Goal: Information Seeking & Learning: Check status

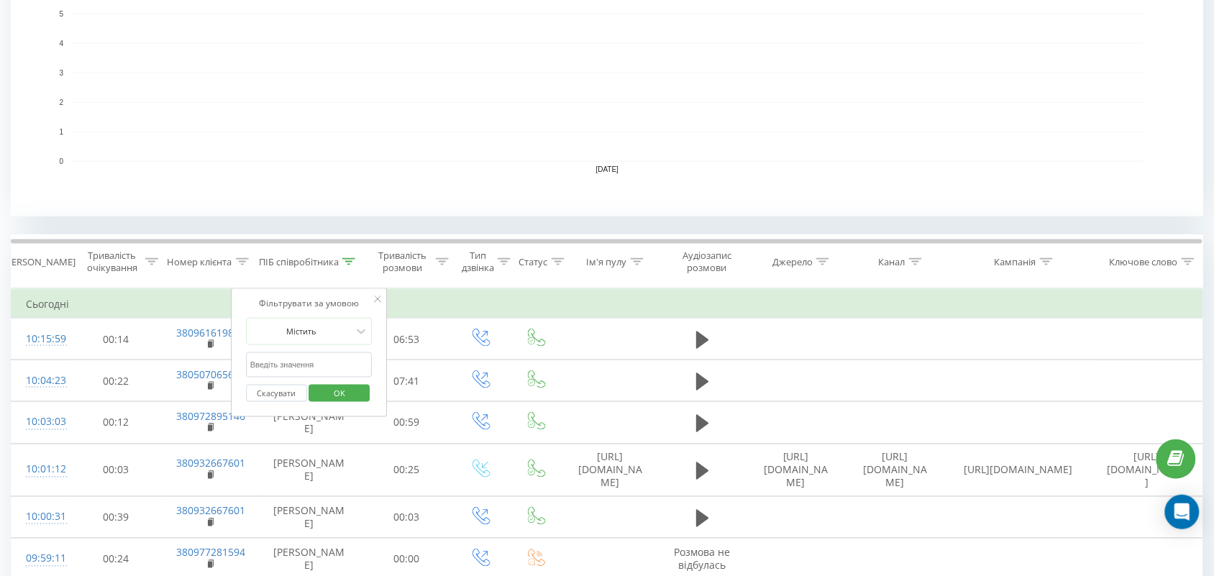
click at [320, 367] on input "text" at bounding box center [309, 364] width 127 height 25
type input "Валерія"
click at [346, 401] on span "OK" at bounding box center [339, 393] width 40 height 22
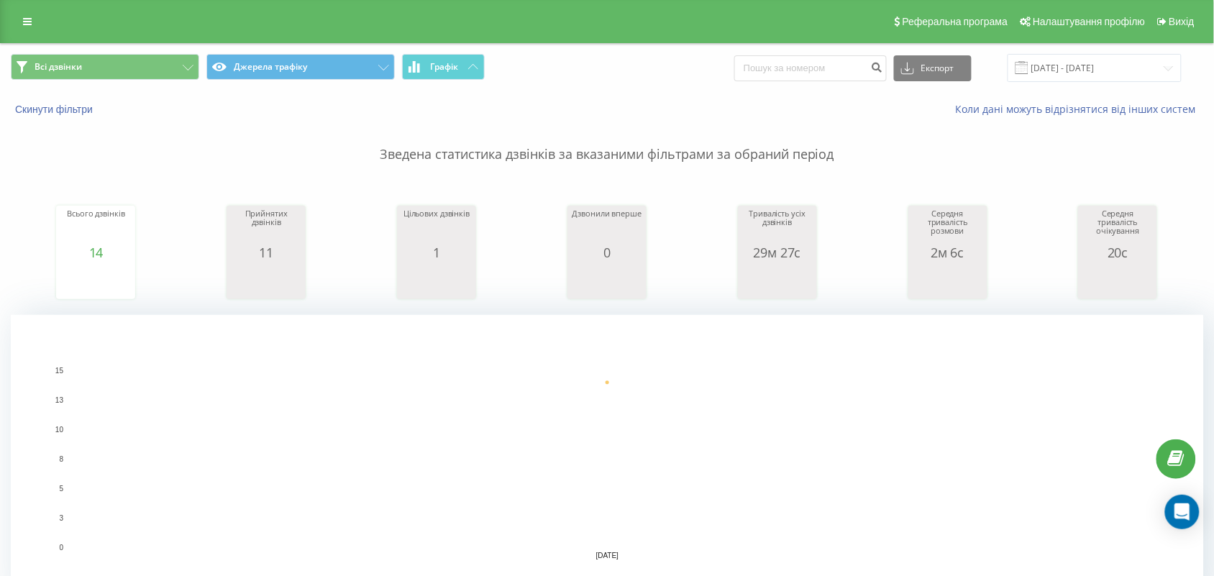
scroll to position [476, 0]
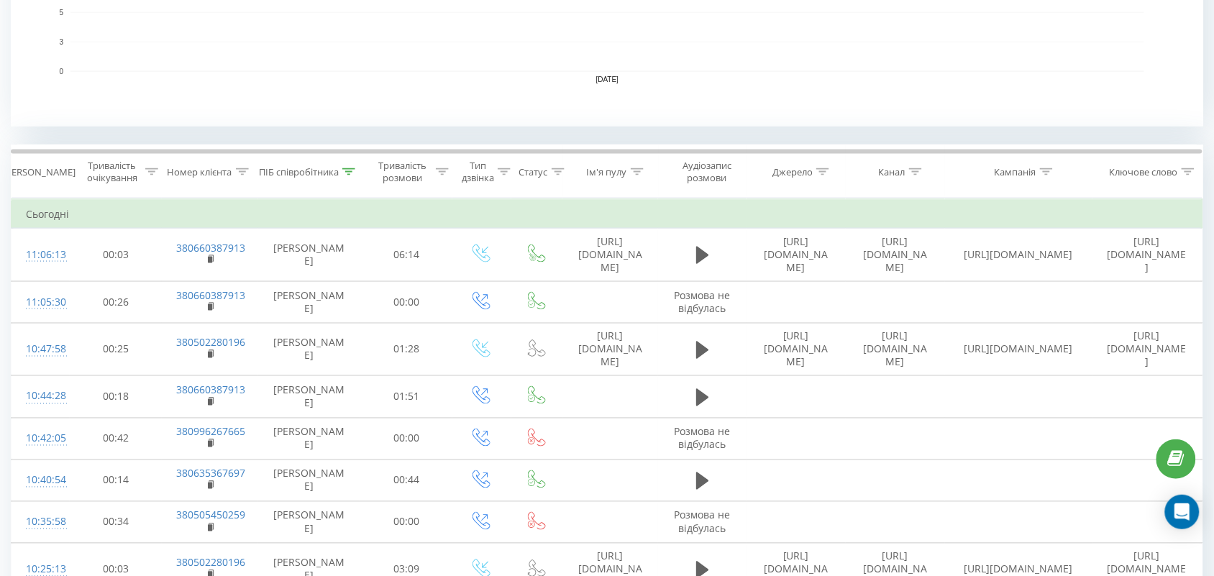
click at [346, 168] on icon at bounding box center [348, 171] width 13 height 7
drag, startPoint x: 311, startPoint y: 274, endPoint x: 0, endPoint y: 316, distance: 313.5
click at [0, 316] on div "Всі дзвінки Джерела трафіку Графік Експорт .csv .xls .xlsx 20.08.2025 - 20.08.2…" at bounding box center [607, 239] width 1214 height 1345
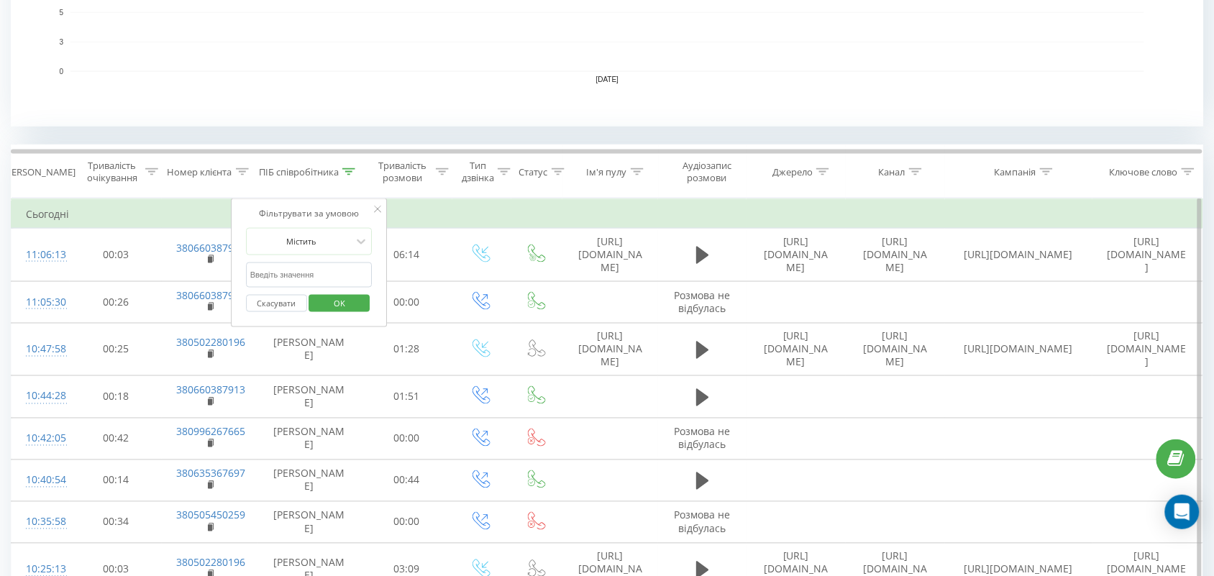
drag, startPoint x: 273, startPoint y: 280, endPoint x: 282, endPoint y: 286, distance: 10.4
click at [273, 280] on input "text" at bounding box center [309, 274] width 127 height 25
type input "романова"
click at [329, 307] on span "OK" at bounding box center [339, 303] width 40 height 22
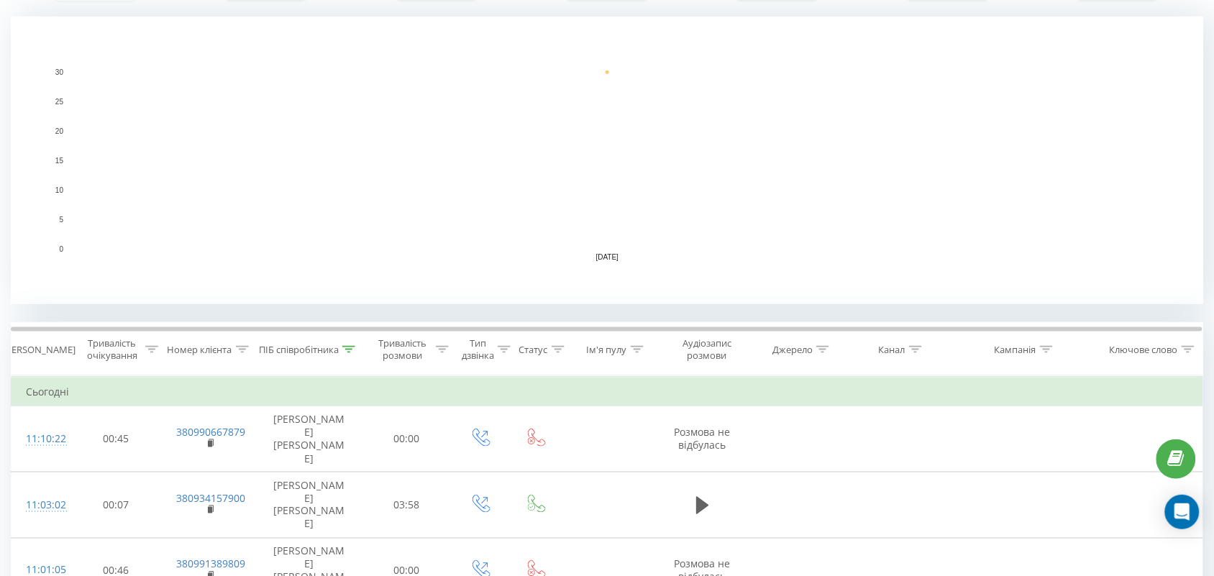
scroll to position [449, 0]
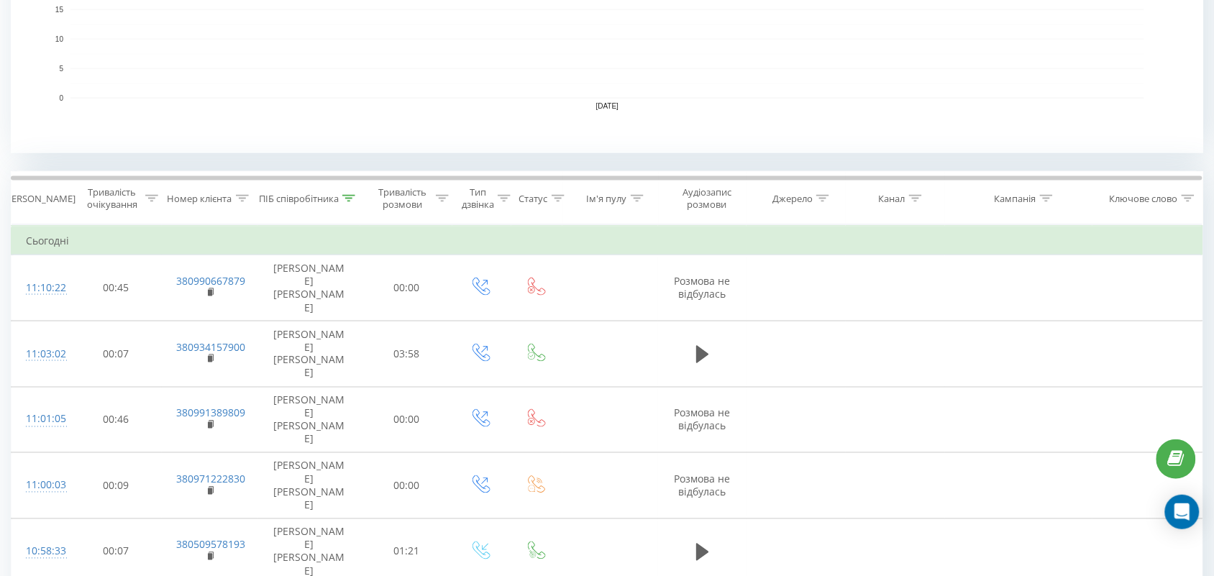
drag, startPoint x: 347, startPoint y: 191, endPoint x: 350, endPoint y: 202, distance: 11.4
click at [347, 191] on th "ПІБ співробітника" at bounding box center [308, 198] width 103 height 53
click at [350, 202] on div at bounding box center [348, 199] width 13 height 12
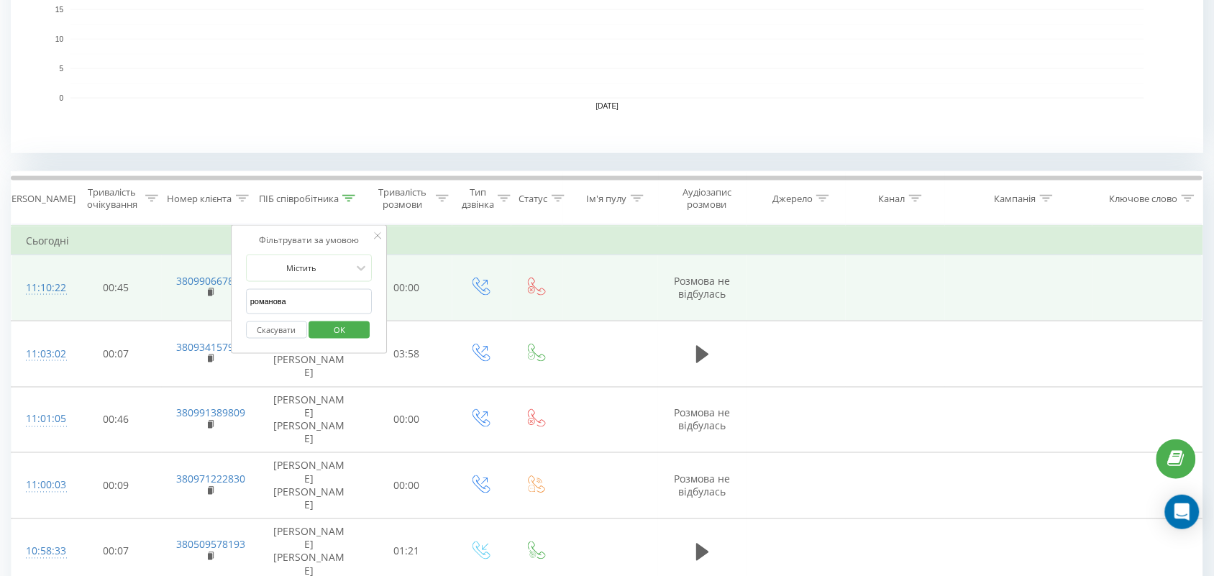
drag, startPoint x: 246, startPoint y: 297, endPoint x: 78, endPoint y: 279, distance: 169.2
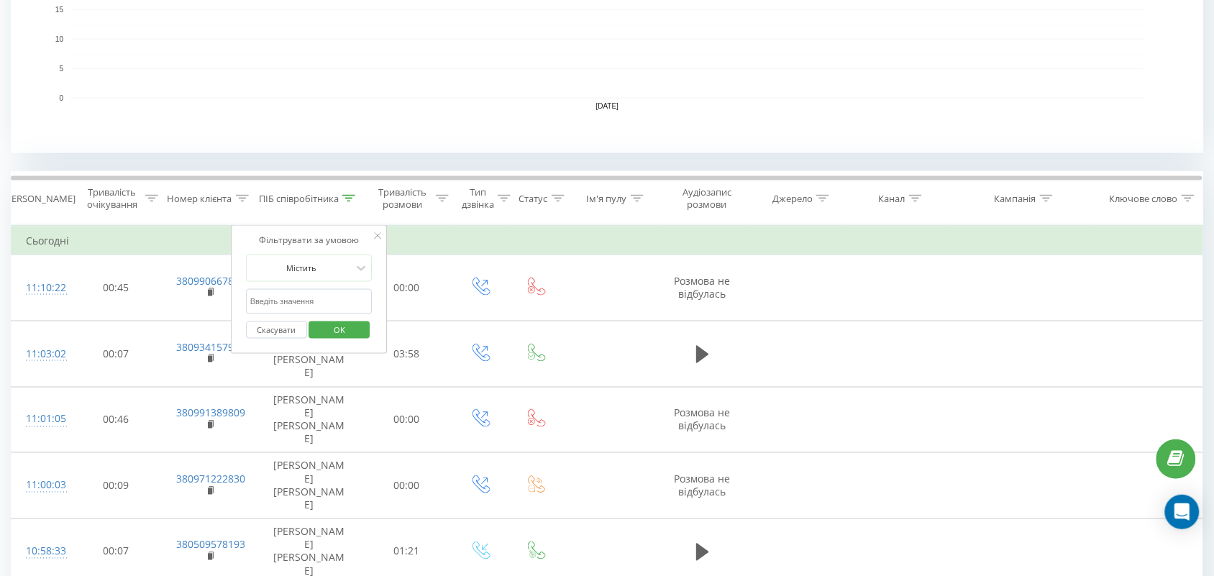
drag, startPoint x: 299, startPoint y: 306, endPoint x: 303, endPoint y: 314, distance: 8.0
click at [299, 306] on input "text" at bounding box center [309, 301] width 127 height 25
type input "тамара"
click at [344, 324] on span "OK" at bounding box center [339, 330] width 40 height 22
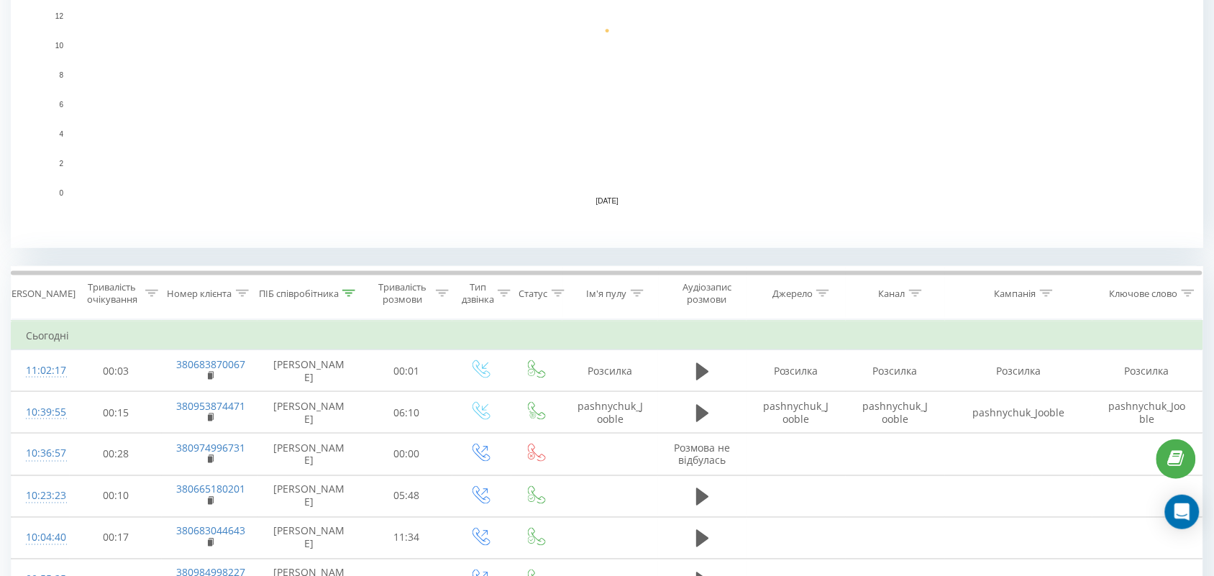
scroll to position [360, 0]
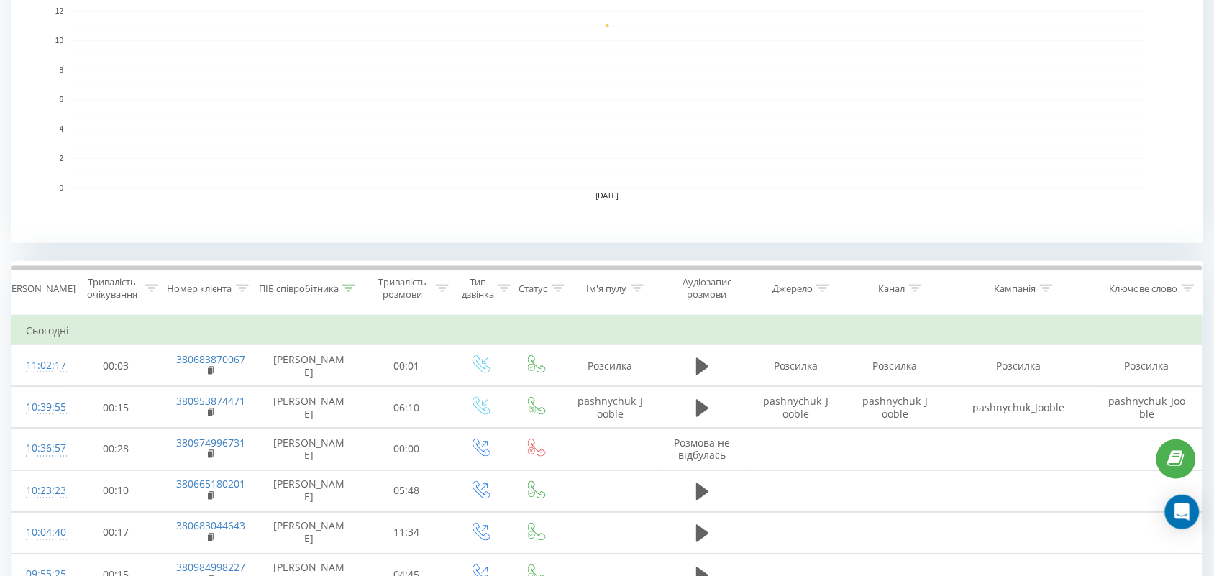
click at [349, 285] on icon at bounding box center [348, 288] width 13 height 7
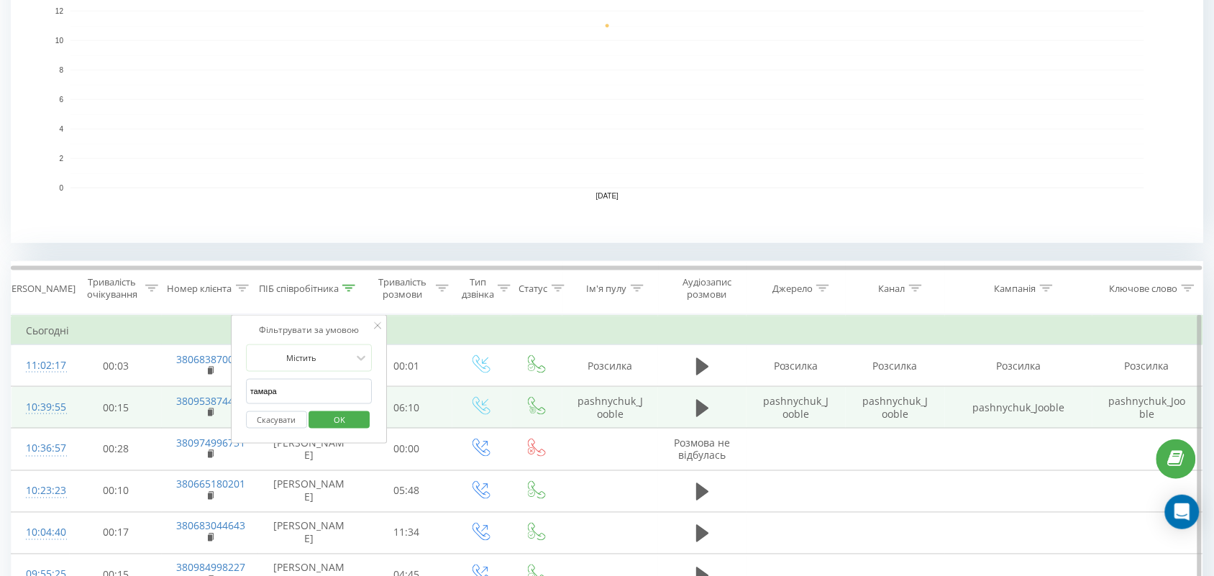
drag, startPoint x: 340, startPoint y: 383, endPoint x: 185, endPoint y: 386, distance: 155.4
click at [185, 386] on table "Фільтрувати за умовою Дорівнює Скасувати OK Фільтрувати за умовою Містить Скасу…" at bounding box center [607, 560] width 1192 height 490
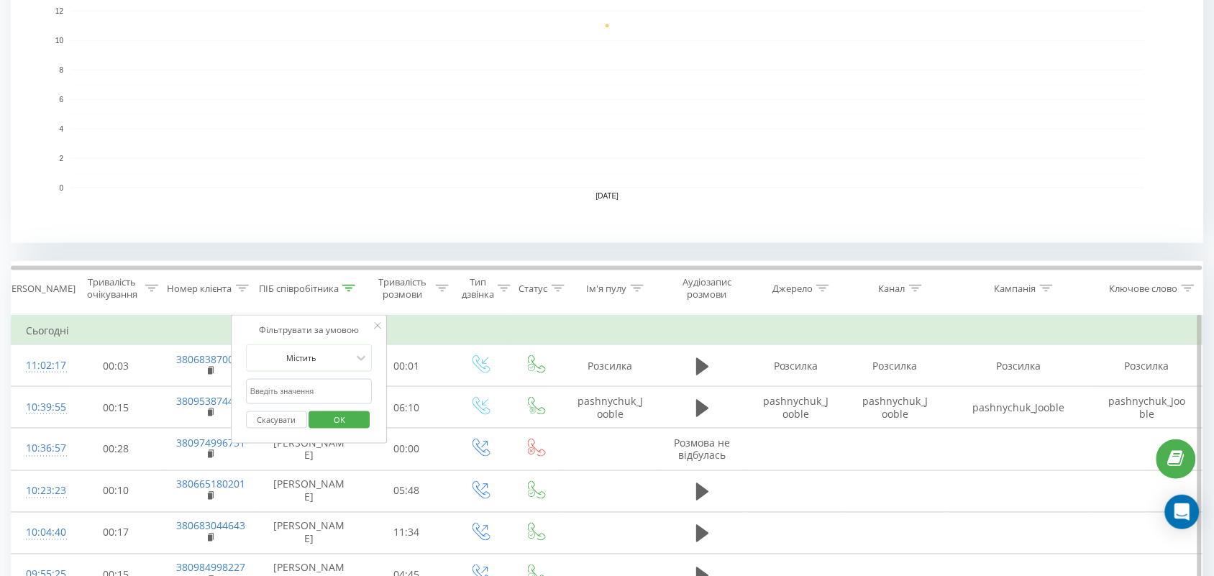
click at [278, 388] on input "text" at bounding box center [309, 391] width 127 height 25
type input "[PERSON_NAME]"
click at [335, 423] on span "OK" at bounding box center [339, 419] width 40 height 22
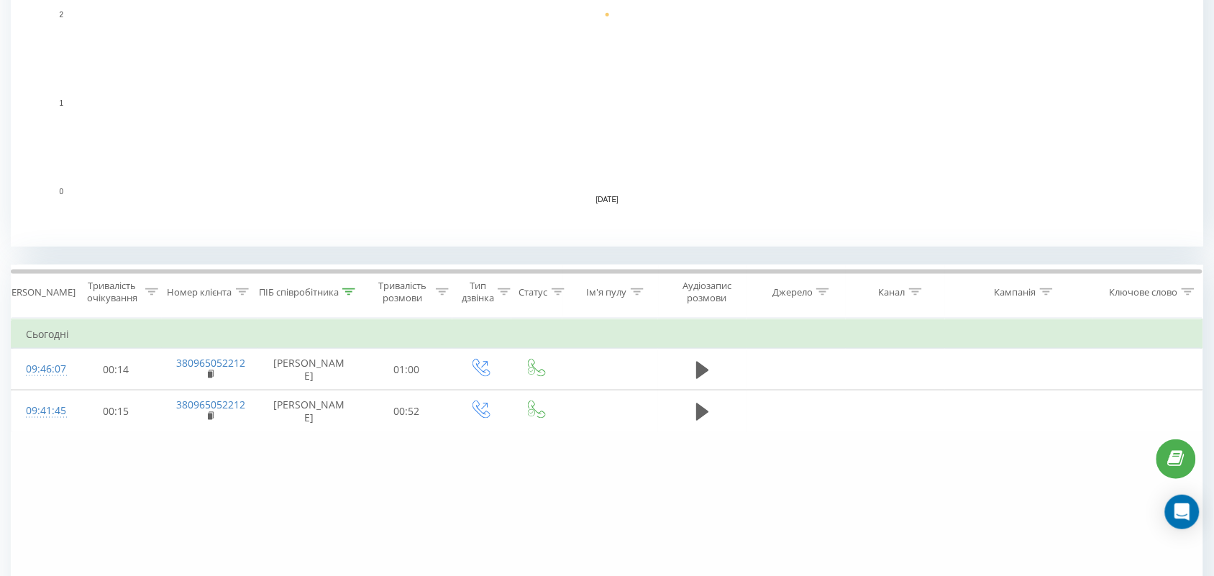
scroll to position [449, 0]
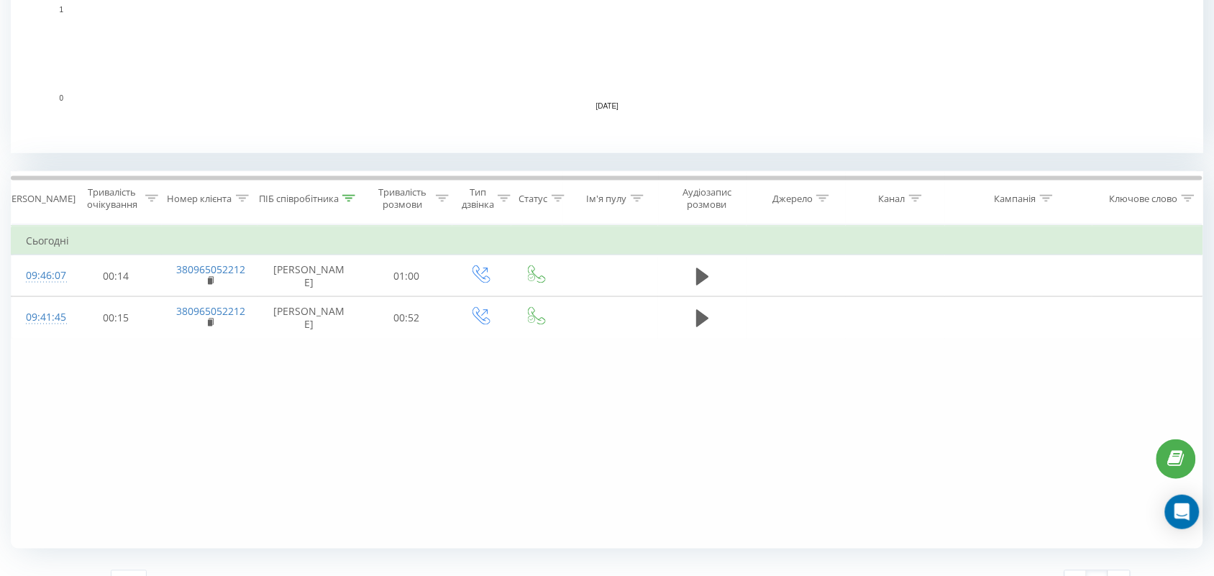
click at [346, 199] on icon at bounding box center [348, 198] width 13 height 7
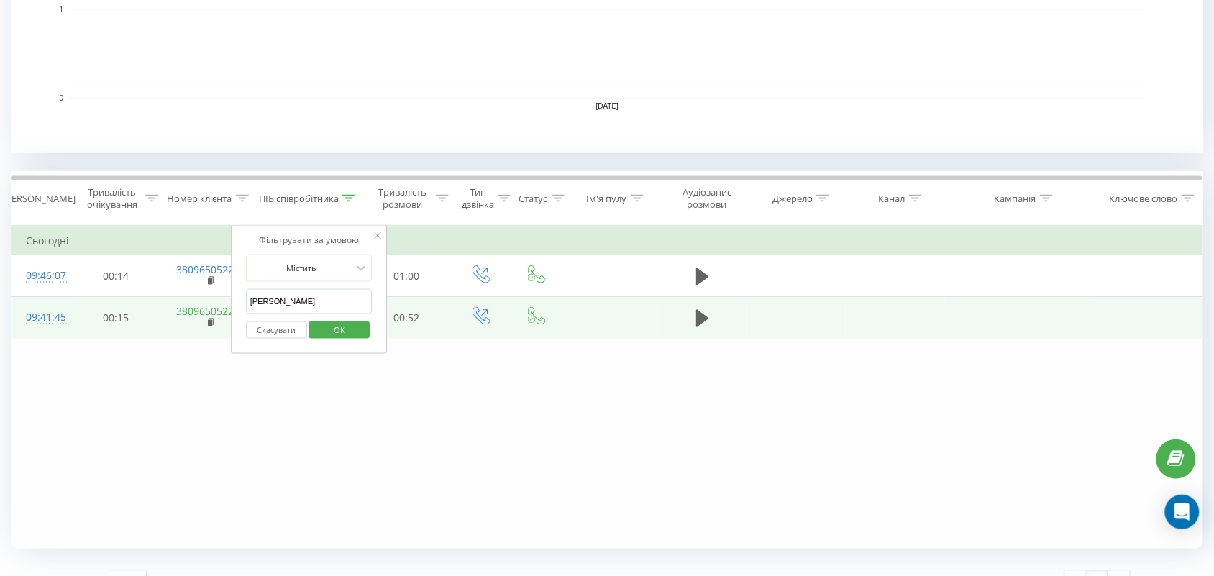
drag, startPoint x: 314, startPoint y: 310, endPoint x: 198, endPoint y: 304, distance: 116.6
click at [198, 304] on table "Фільтрувати за умовою Дорівнює Скасувати OK Фільтрувати за умовою Містить Скасу…" at bounding box center [607, 282] width 1192 height 114
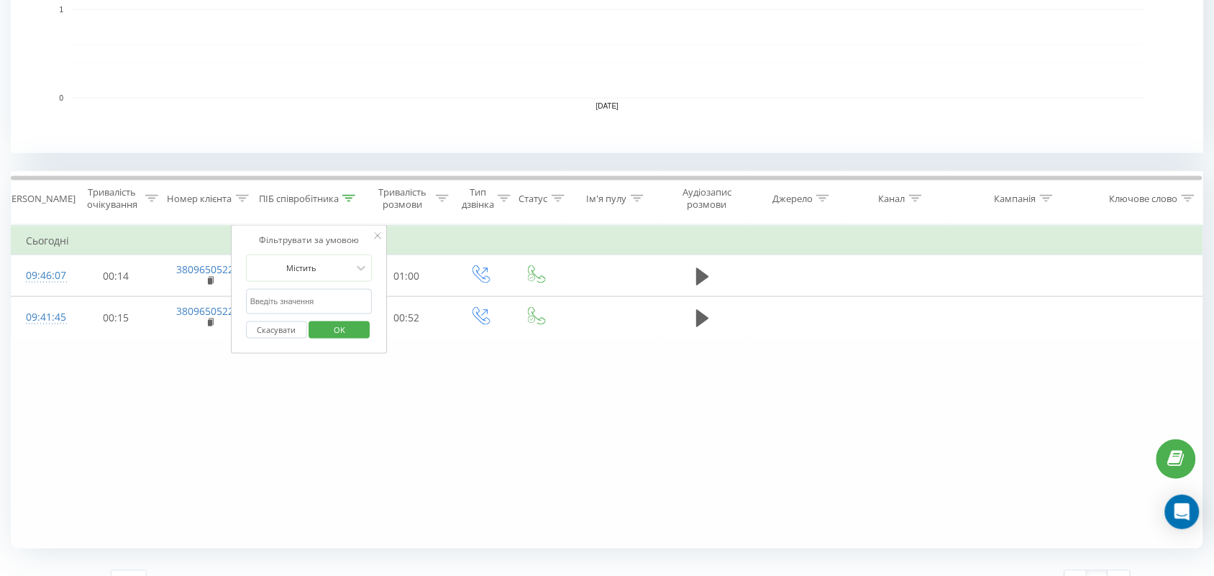
click at [260, 303] on input "text" at bounding box center [309, 301] width 127 height 25
type input "аліна"
click at [339, 321] on span "OK" at bounding box center [339, 330] width 40 height 22
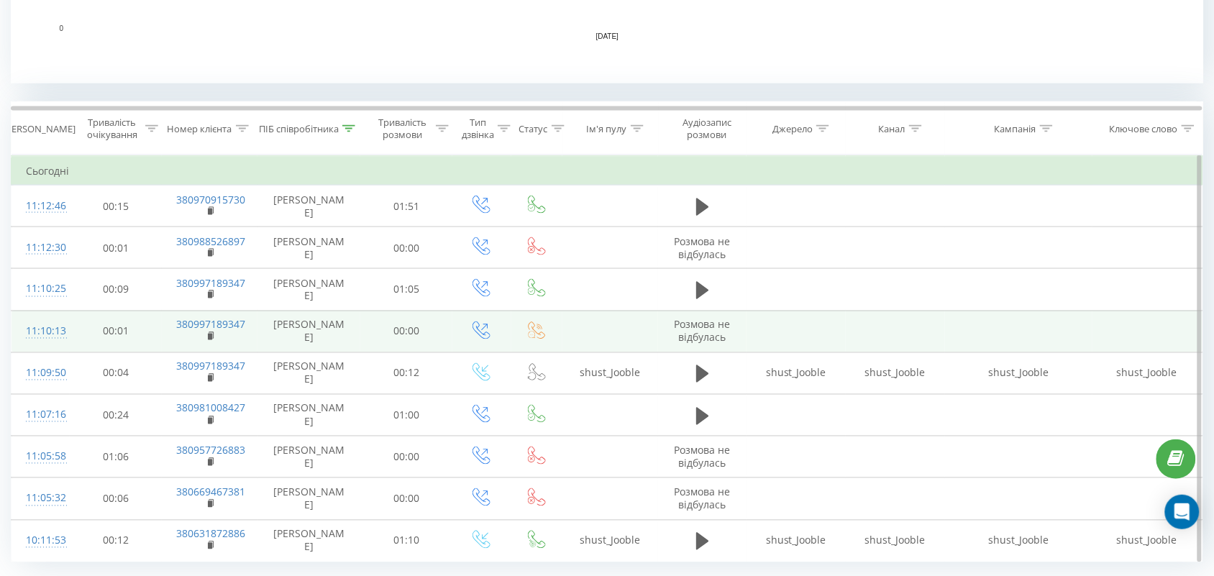
scroll to position [539, 0]
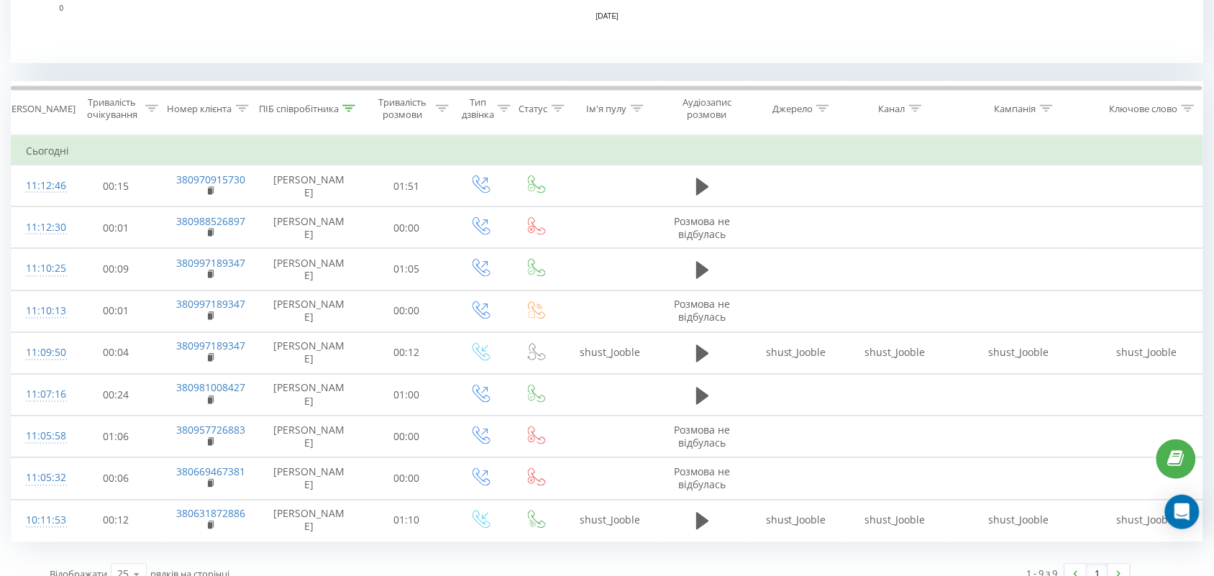
click at [352, 103] on div at bounding box center [348, 109] width 13 height 12
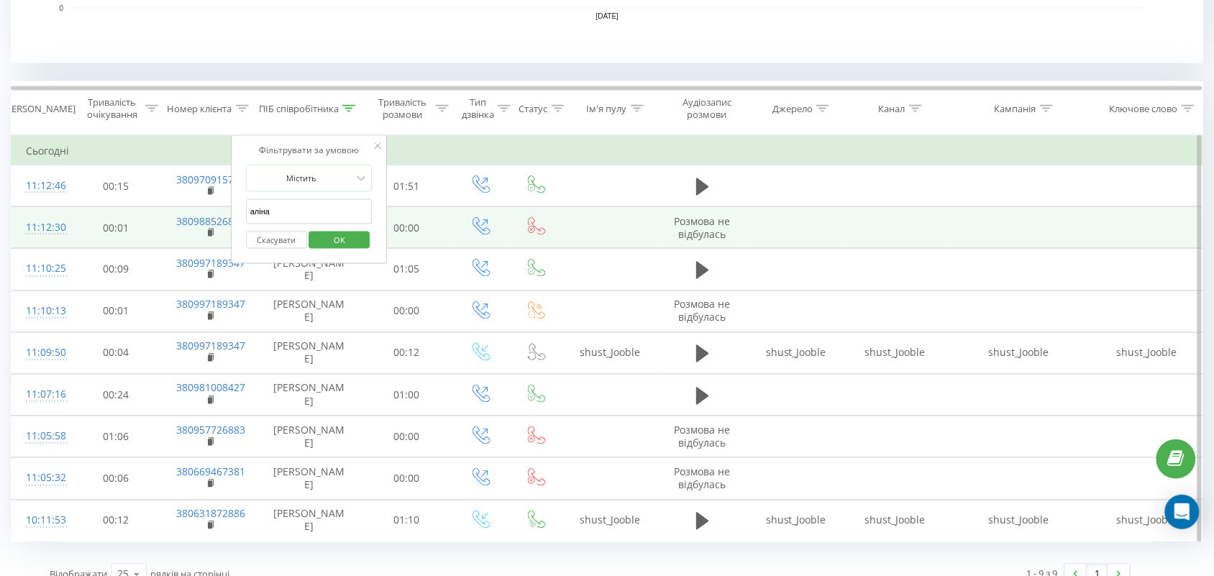
drag, startPoint x: 349, startPoint y: 213, endPoint x: 200, endPoint y: 213, distance: 148.8
click at [200, 213] on table "Фільтрувати за умовою Дорівнює Скасувати OK Фільтрувати за умовою Містить Скасу…" at bounding box center [607, 338] width 1192 height 407
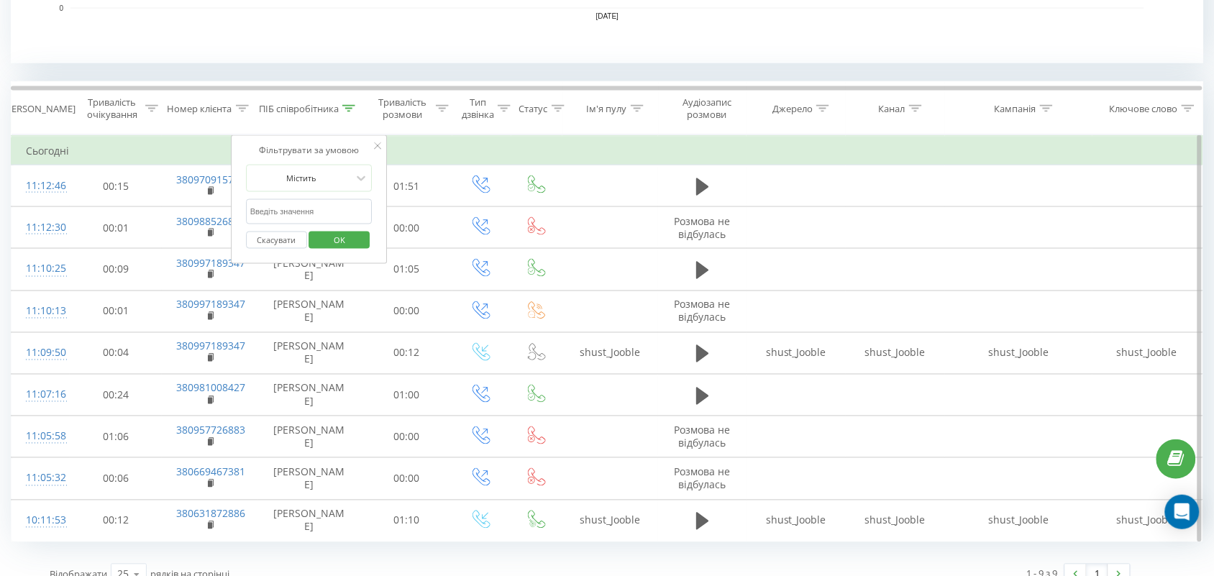
click at [290, 219] on input "text" at bounding box center [309, 211] width 127 height 25
click at [122, 557] on div "Відображати 25 10 25 50 100 рядків на сторінці" at bounding box center [315, 575] width 551 height 42
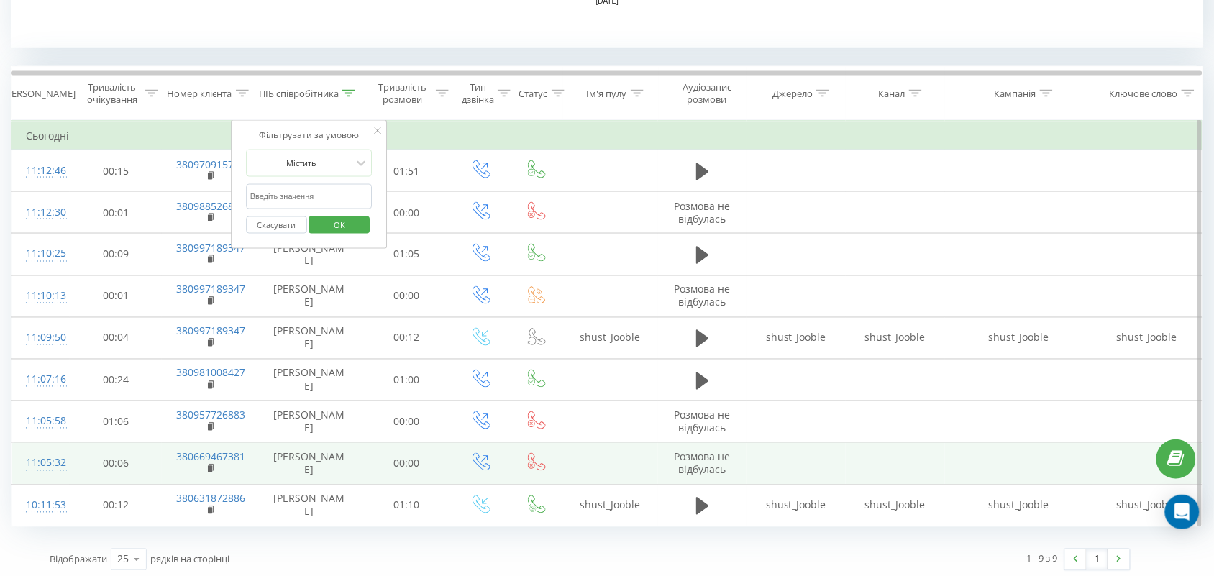
scroll to position [561, 0]
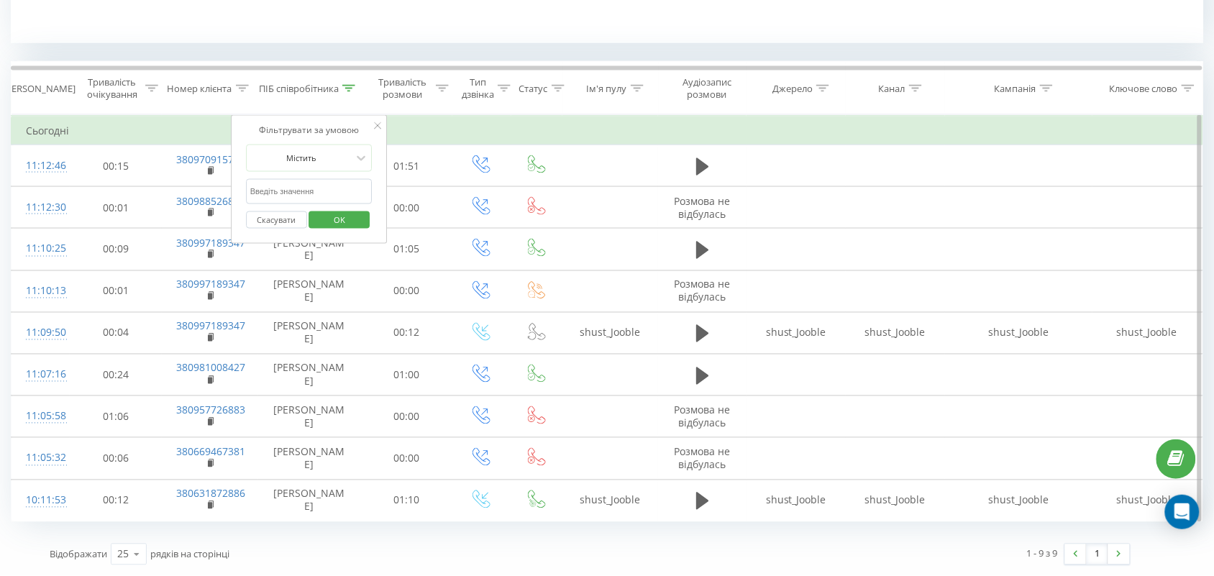
click at [378, 124] on icon at bounding box center [377, 125] width 7 height 7
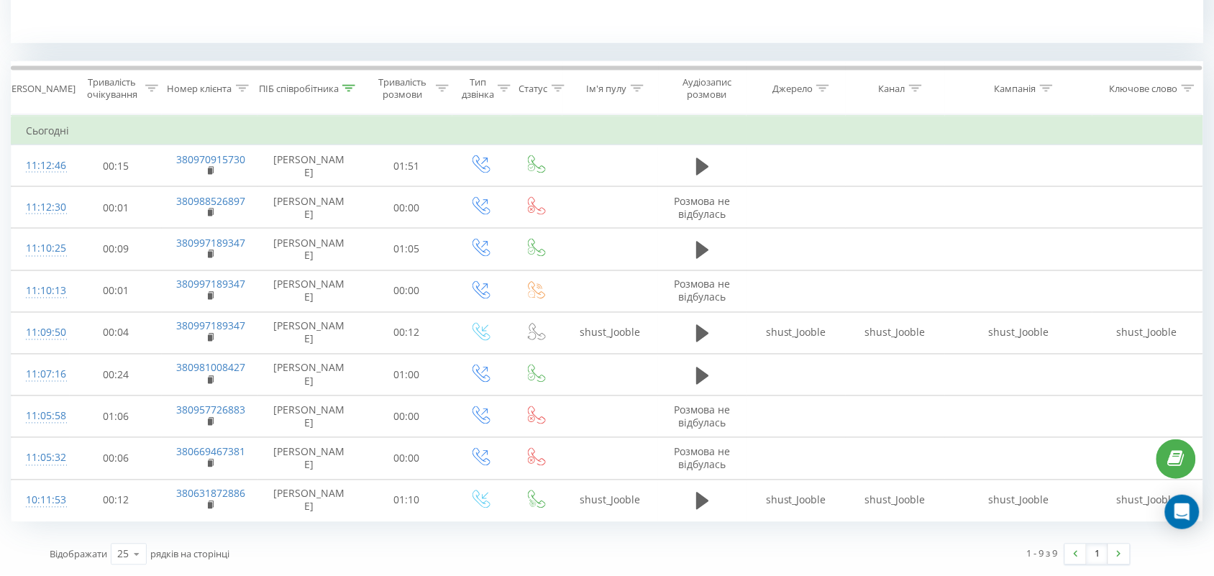
click at [349, 85] on icon at bounding box center [348, 88] width 13 height 7
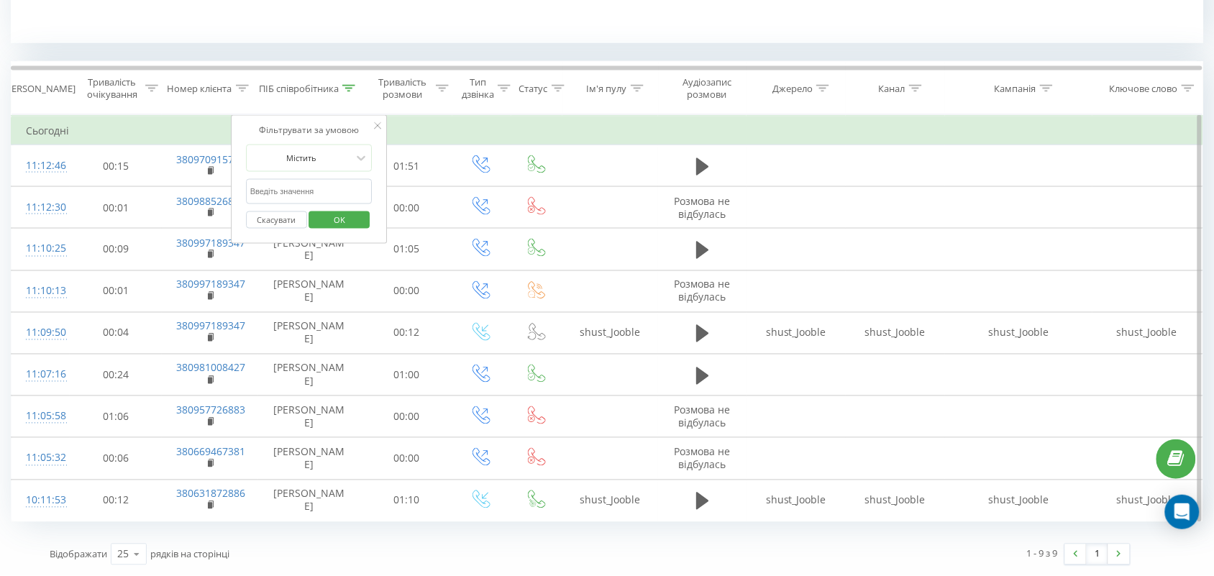
click at [354, 213] on span "OK" at bounding box center [339, 220] width 40 height 22
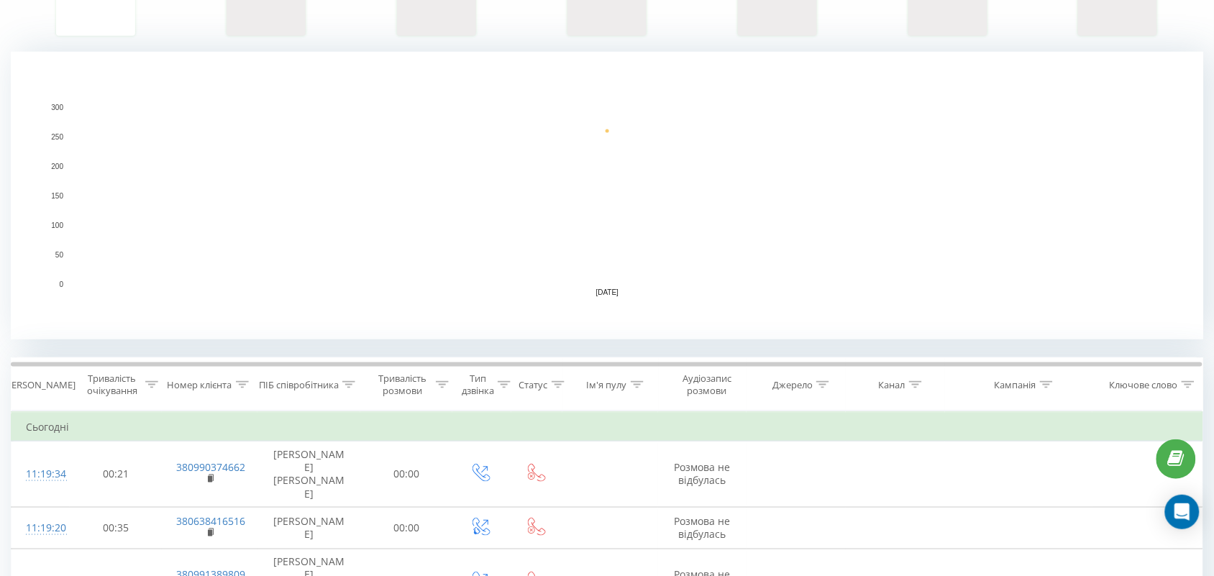
scroll to position [533, 0]
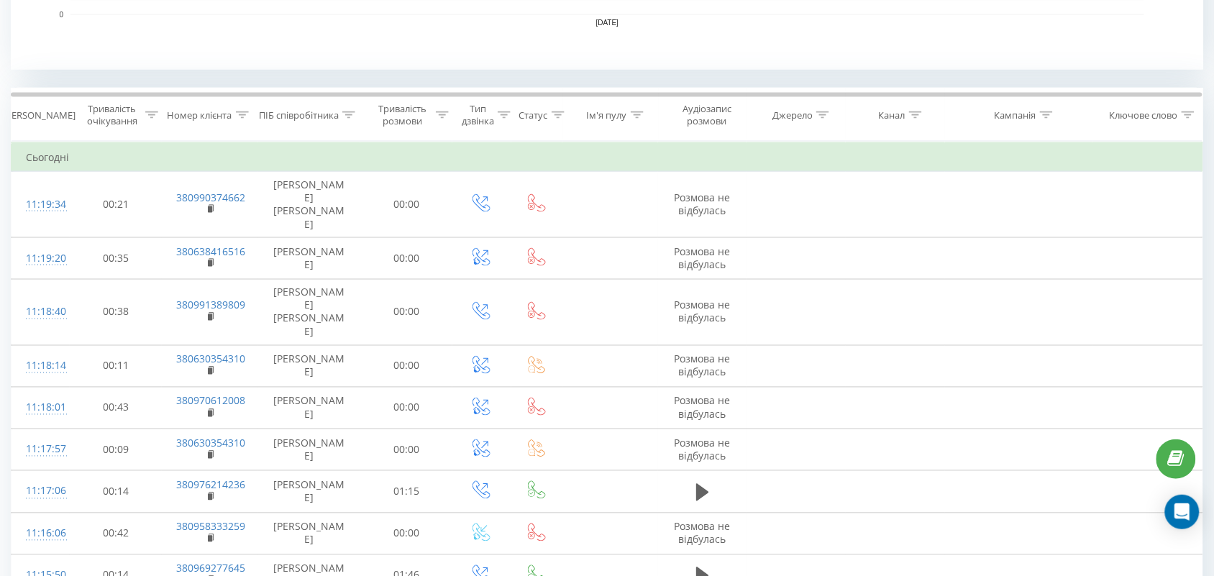
click at [345, 116] on icon at bounding box center [348, 114] width 13 height 7
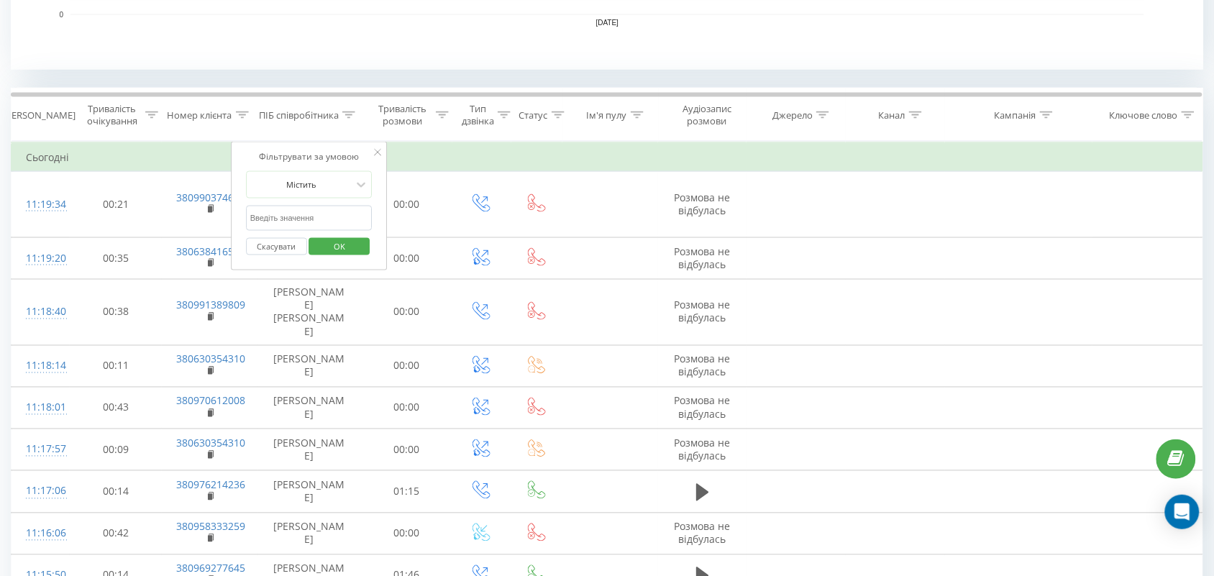
click at [337, 216] on input "text" at bounding box center [309, 218] width 127 height 25
type input "Валерія"
click at [357, 246] on span "OK" at bounding box center [339, 246] width 40 height 22
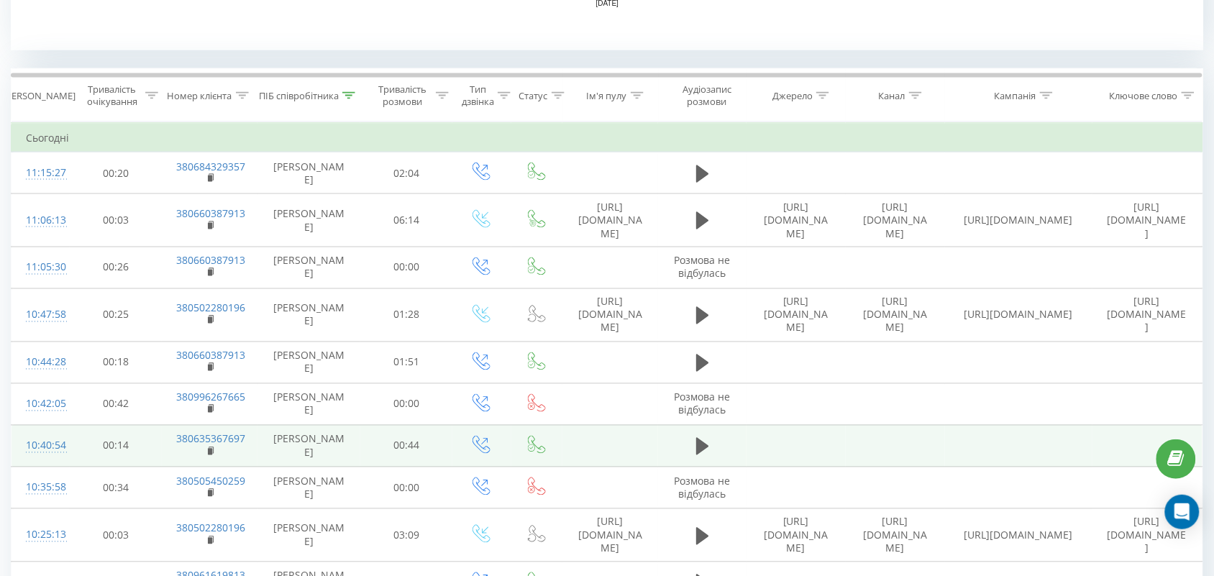
scroll to position [465, 0]
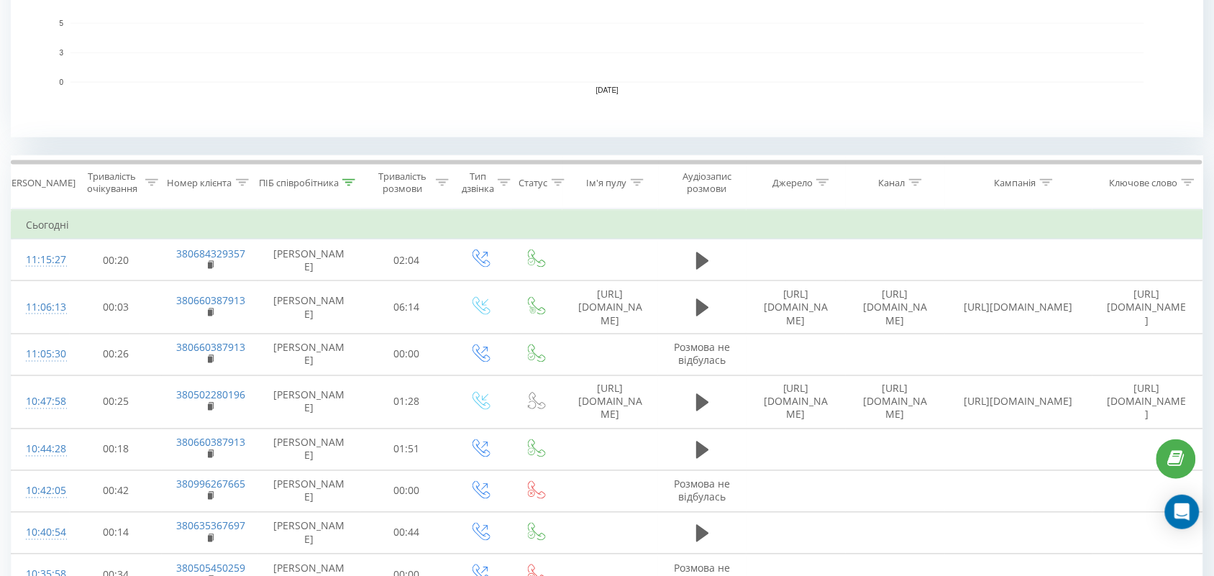
click at [349, 180] on icon at bounding box center [348, 182] width 13 height 7
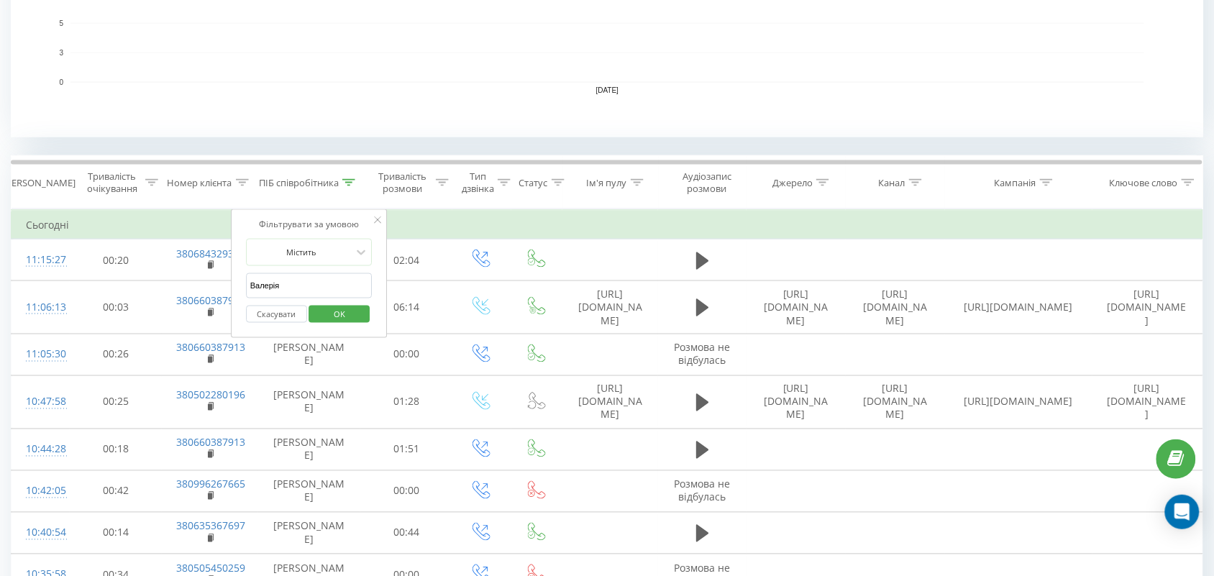
drag, startPoint x: 329, startPoint y: 280, endPoint x: 0, endPoint y: 297, distance: 329.8
click at [0, 297] on div "Всі дзвінки Джерела трафіку Графік Експорт .csv .xls .xlsx 20.08.2025 - 20.08.2…" at bounding box center [607, 271] width 1214 height 1387
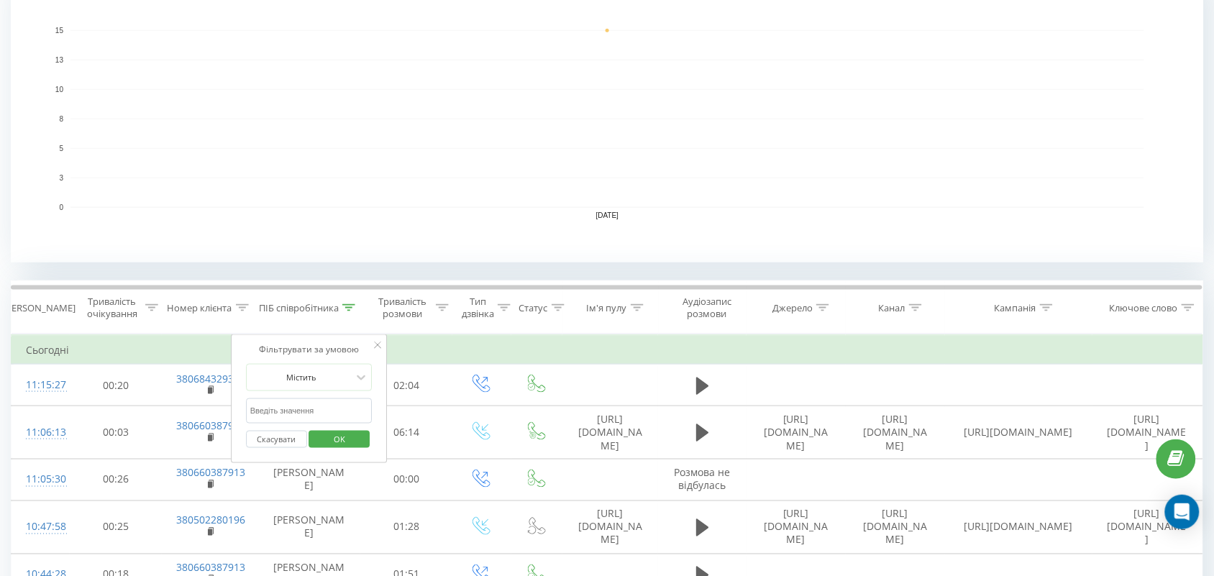
scroll to position [360, 0]
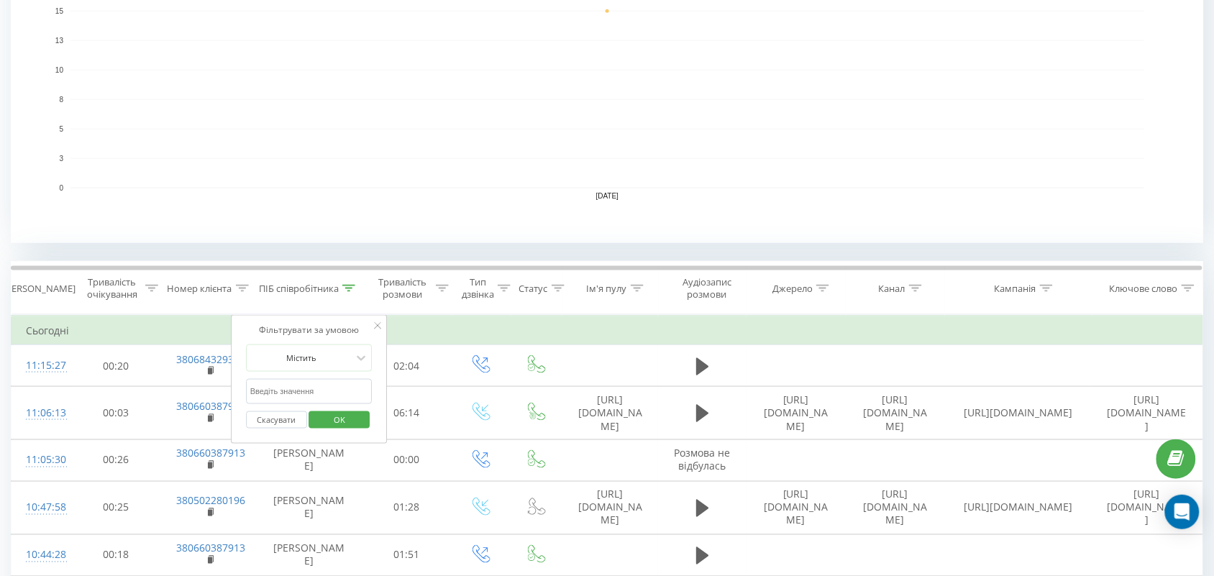
drag, startPoint x: 311, startPoint y: 385, endPoint x: 315, endPoint y: 378, distance: 7.4
click at [311, 385] on input "text" at bounding box center [309, 391] width 127 height 25
type input "романова"
click at [349, 424] on span "OK" at bounding box center [339, 419] width 40 height 22
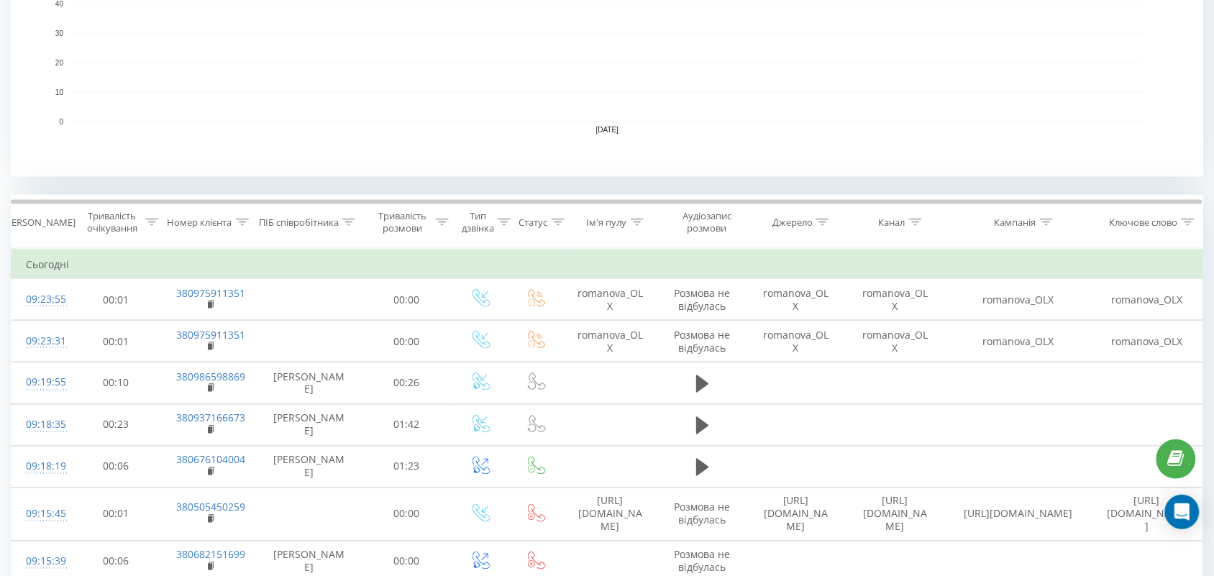
click at [351, 216] on div at bounding box center [348, 222] width 13 height 12
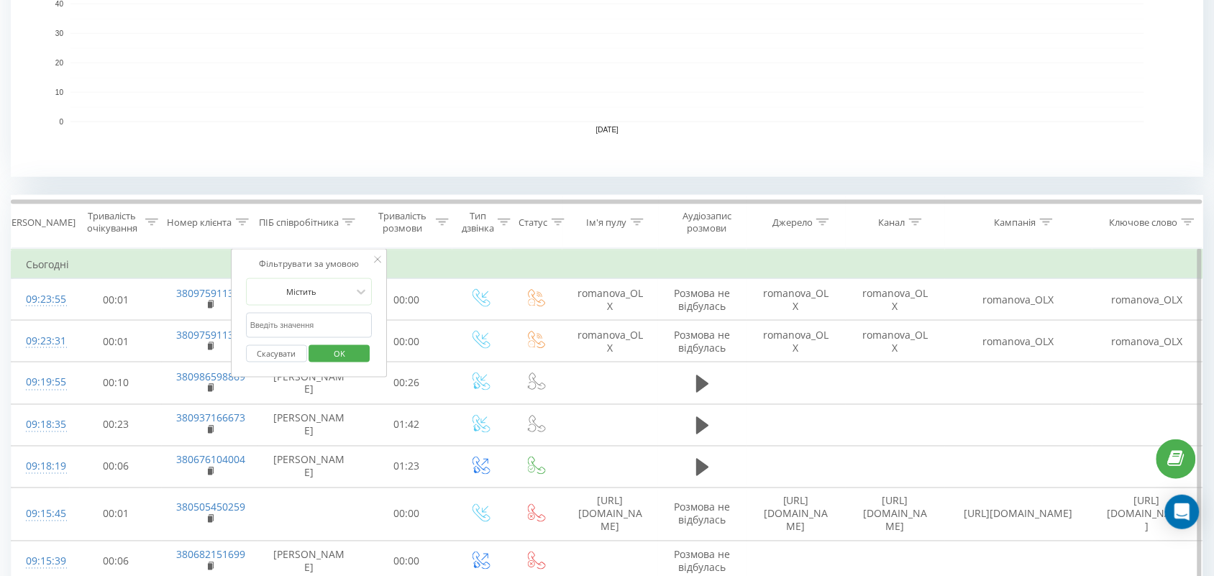
click at [346, 357] on span "OK" at bounding box center [339, 353] width 40 height 22
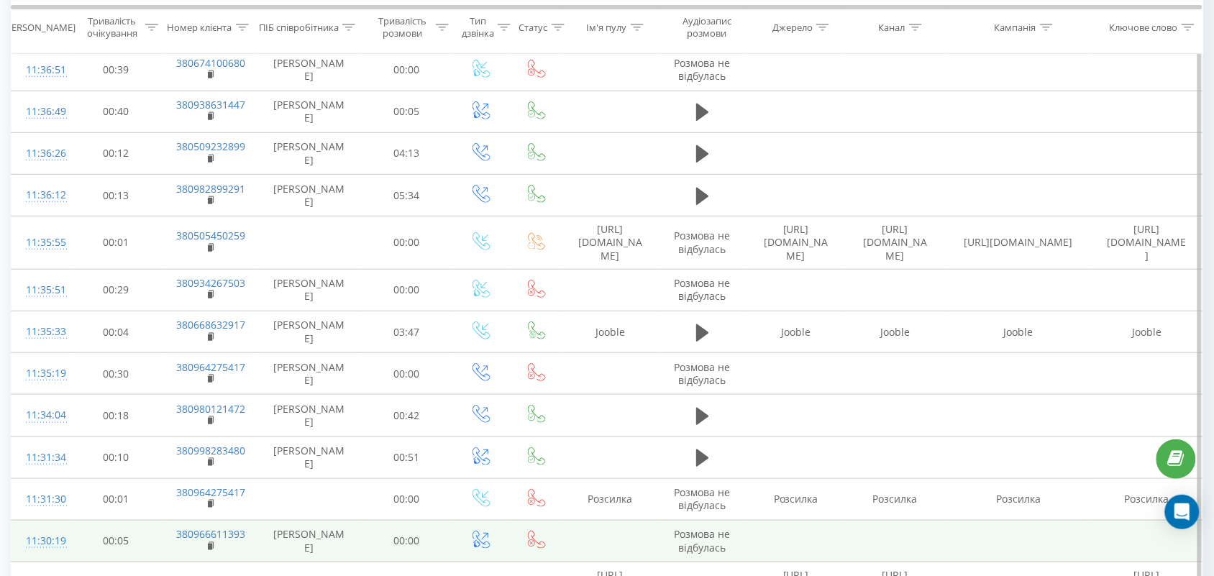
scroll to position [2156, 0]
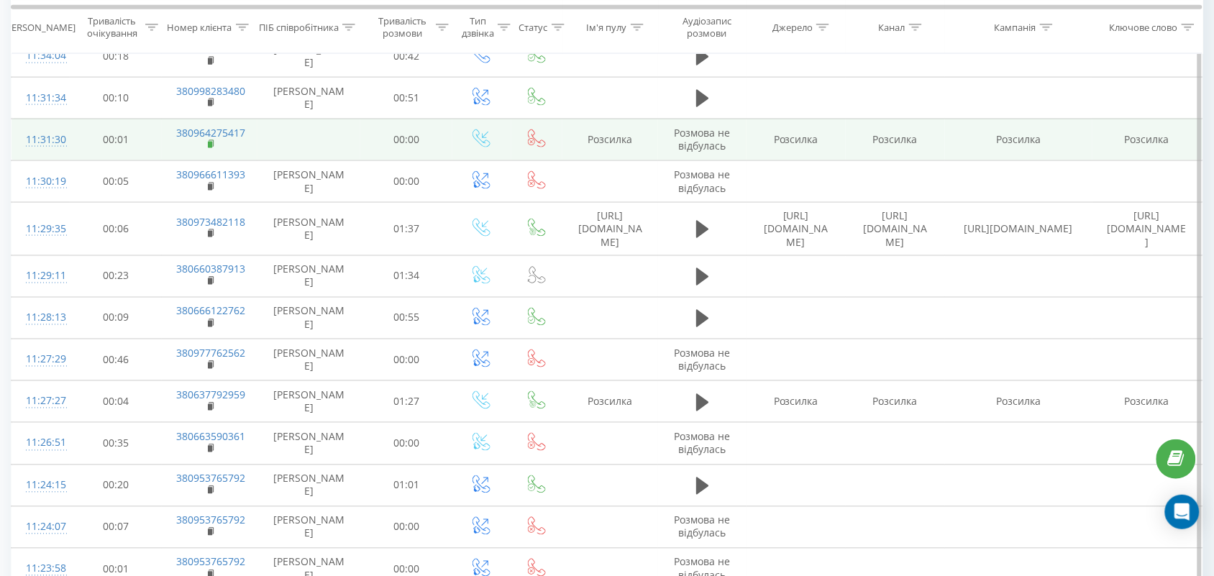
click at [210, 142] on rect at bounding box center [210, 145] width 4 height 6
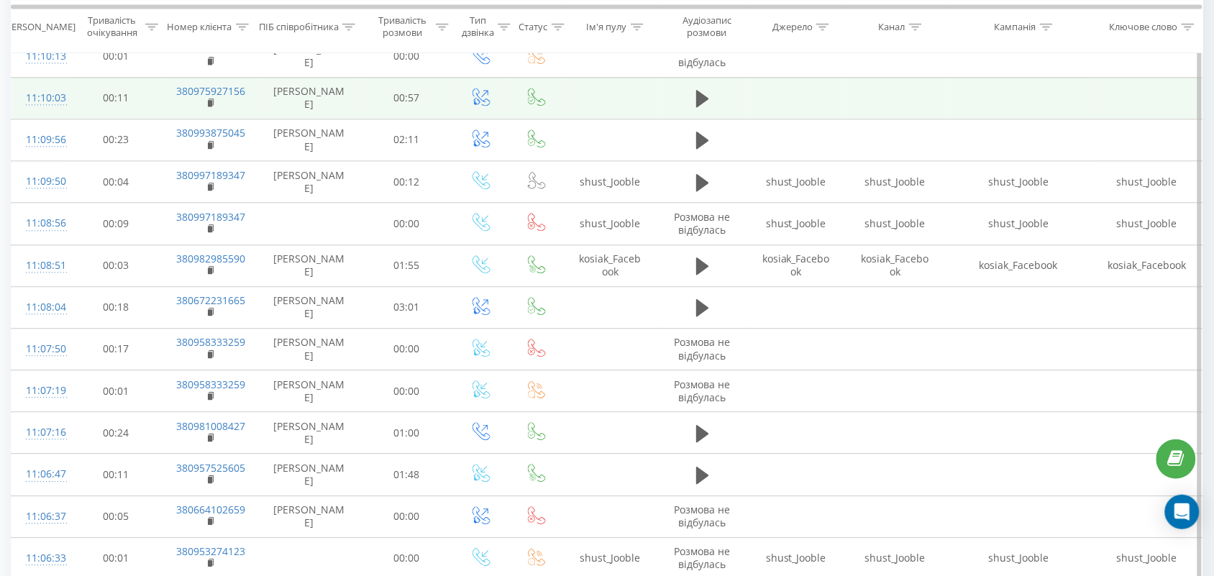
scroll to position [4384, 0]
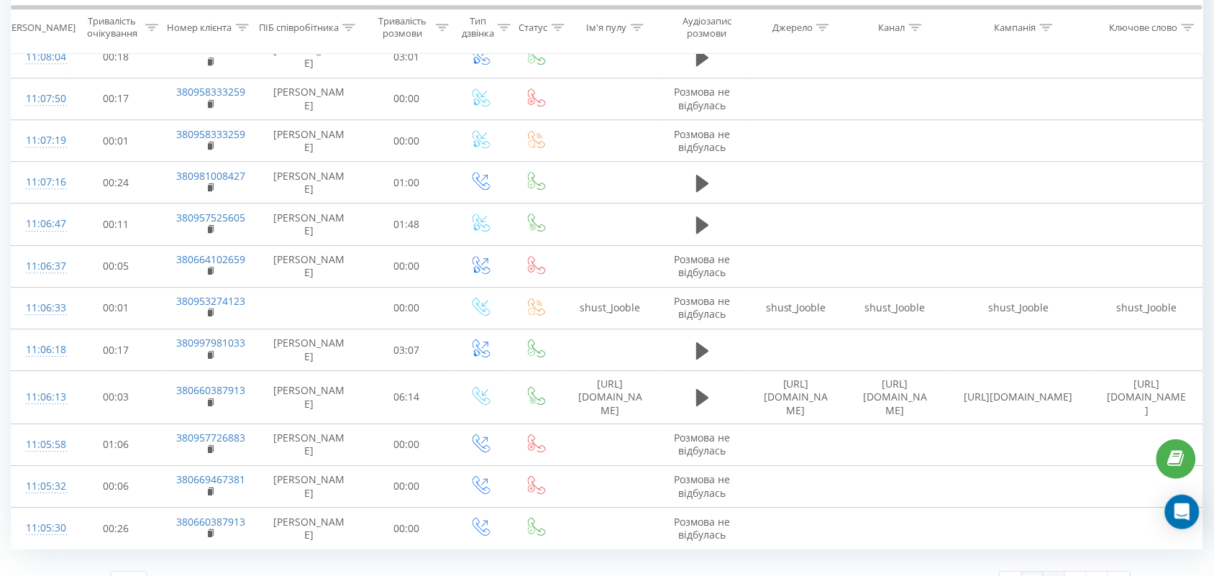
click at [1058, 572] on link "2" at bounding box center [1054, 582] width 22 height 20
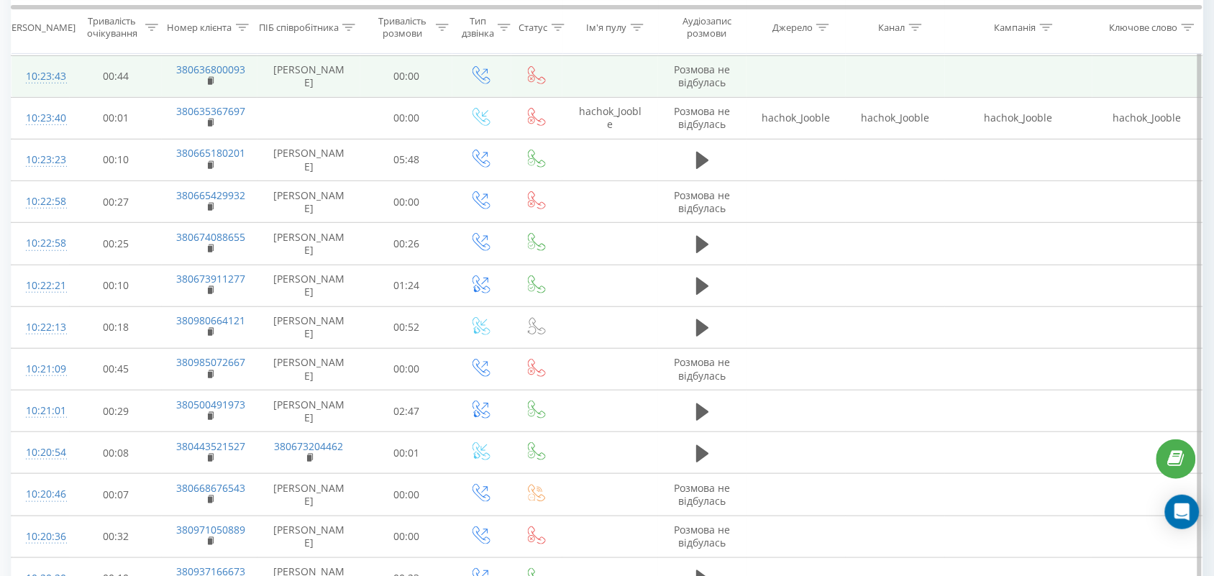
scroll to position [3101, 0]
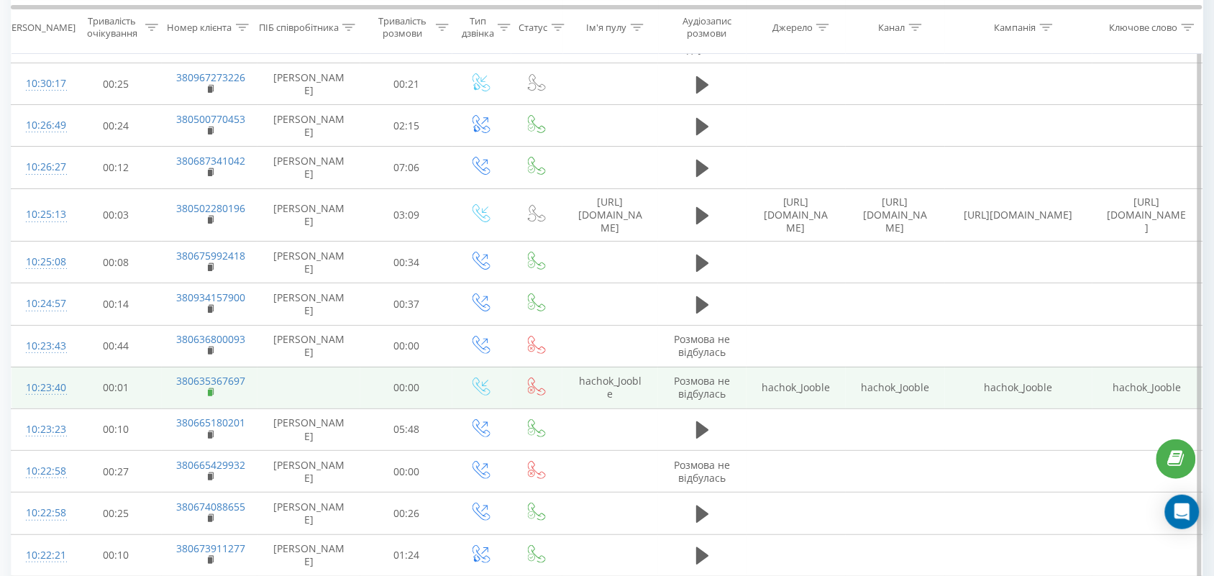
click at [211, 388] on icon at bounding box center [212, 393] width 8 height 10
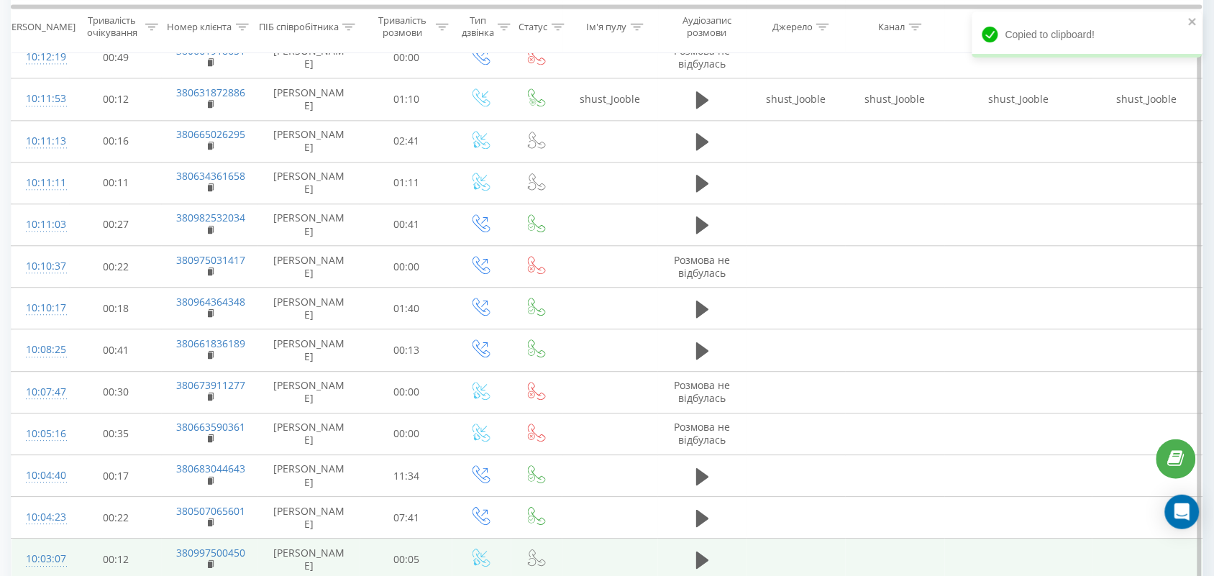
scroll to position [4384, 0]
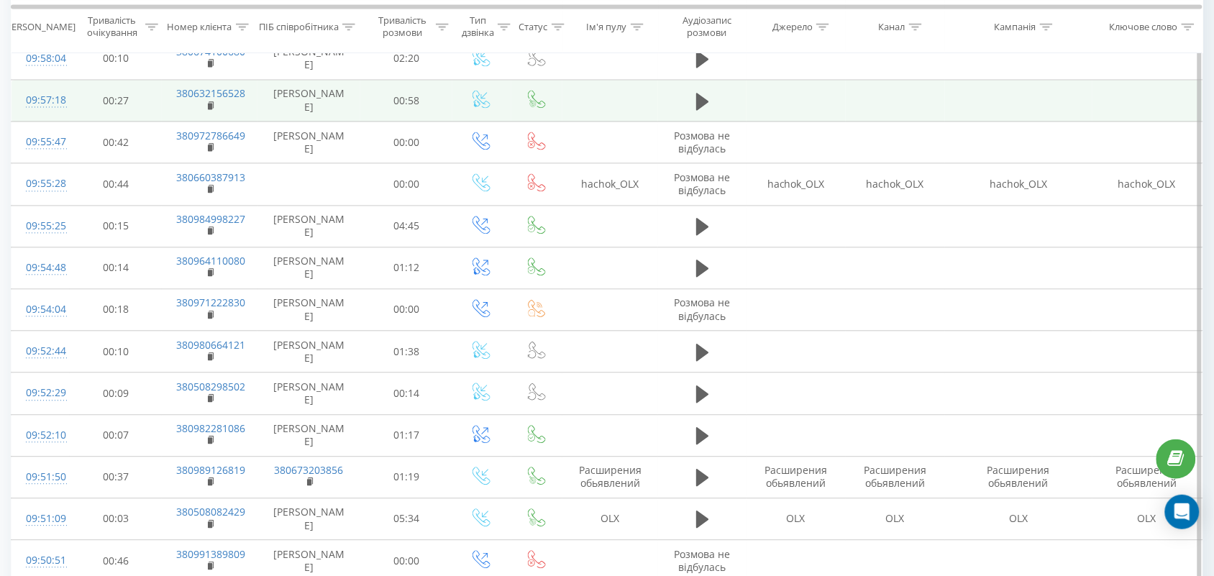
scroll to position [854, 0]
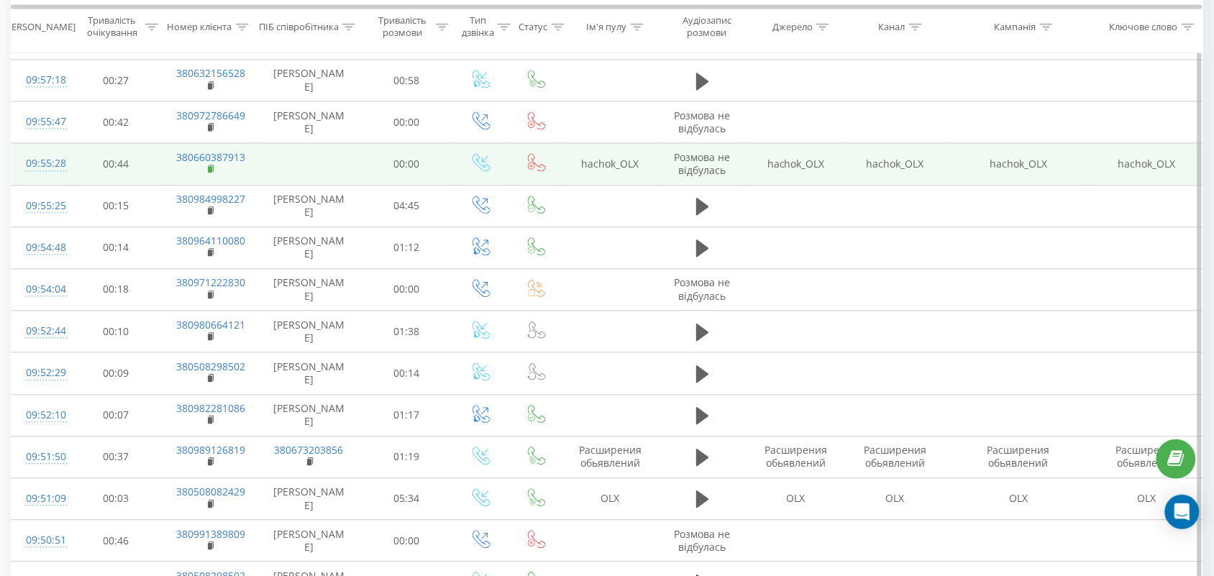
click at [209, 168] on rect at bounding box center [210, 169] width 4 height 6
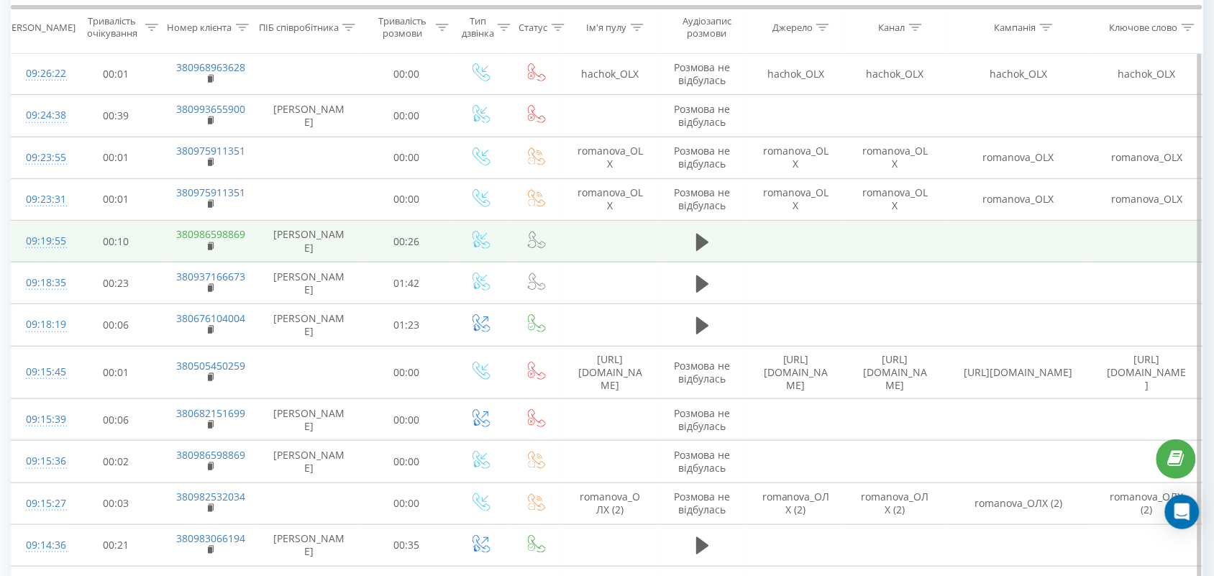
scroll to position [3281, 0]
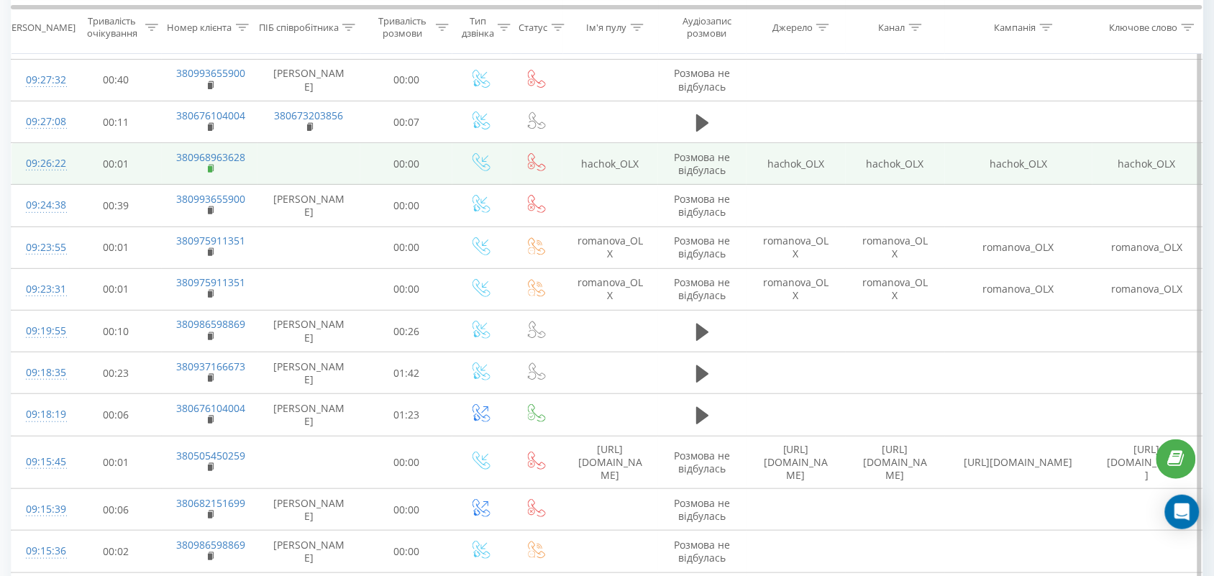
click at [209, 173] on rect at bounding box center [210, 169] width 4 height 6
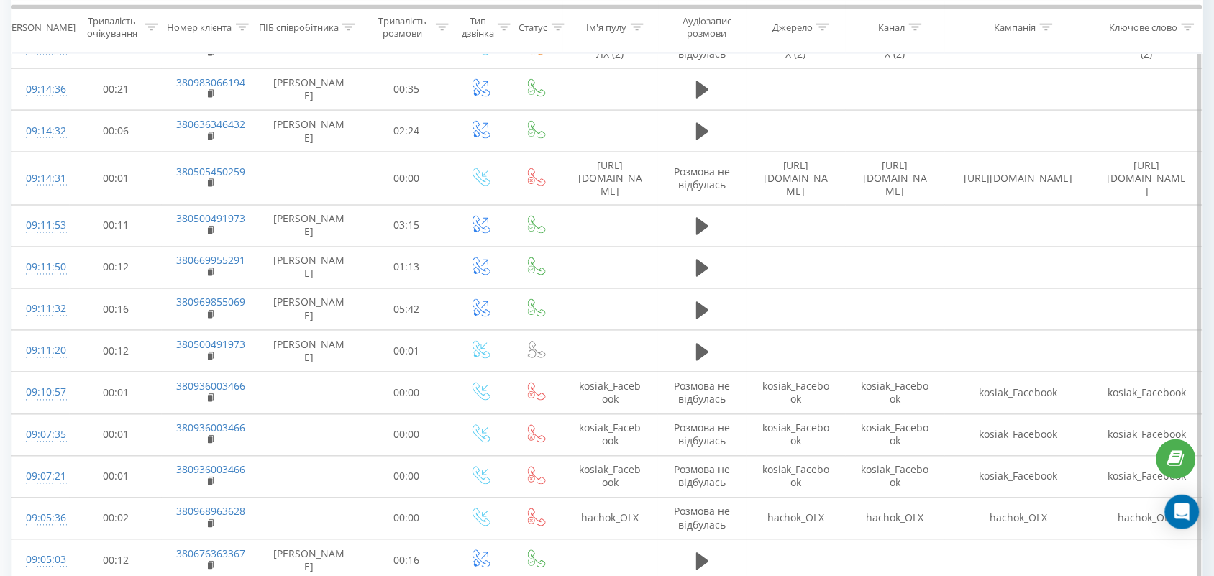
scroll to position [4384, 0]
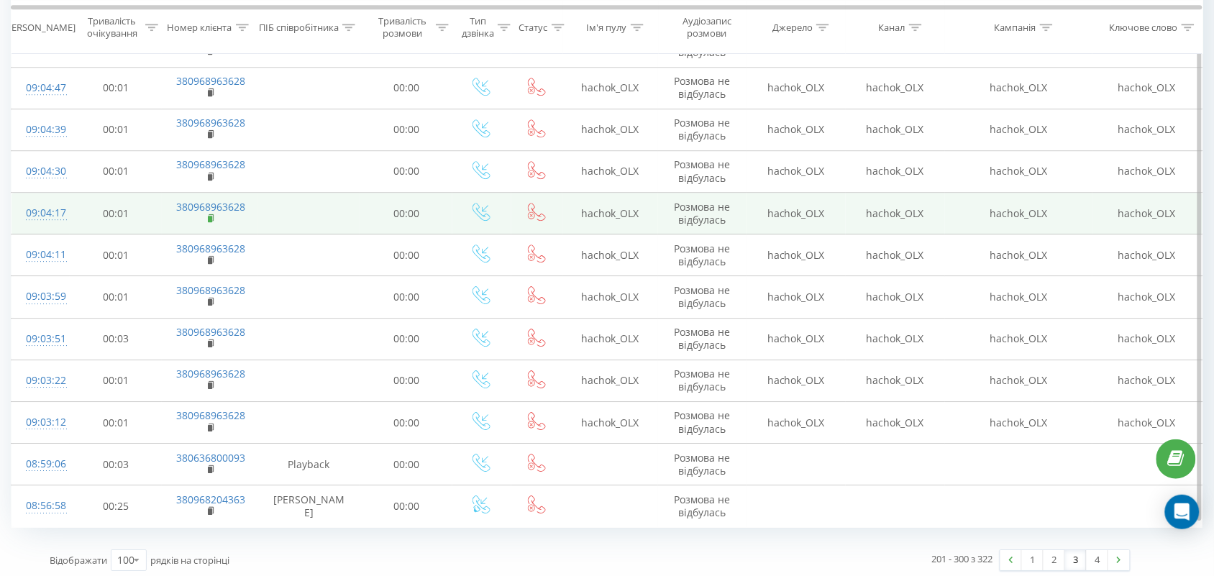
click at [208, 214] on icon at bounding box center [212, 219] width 8 height 10
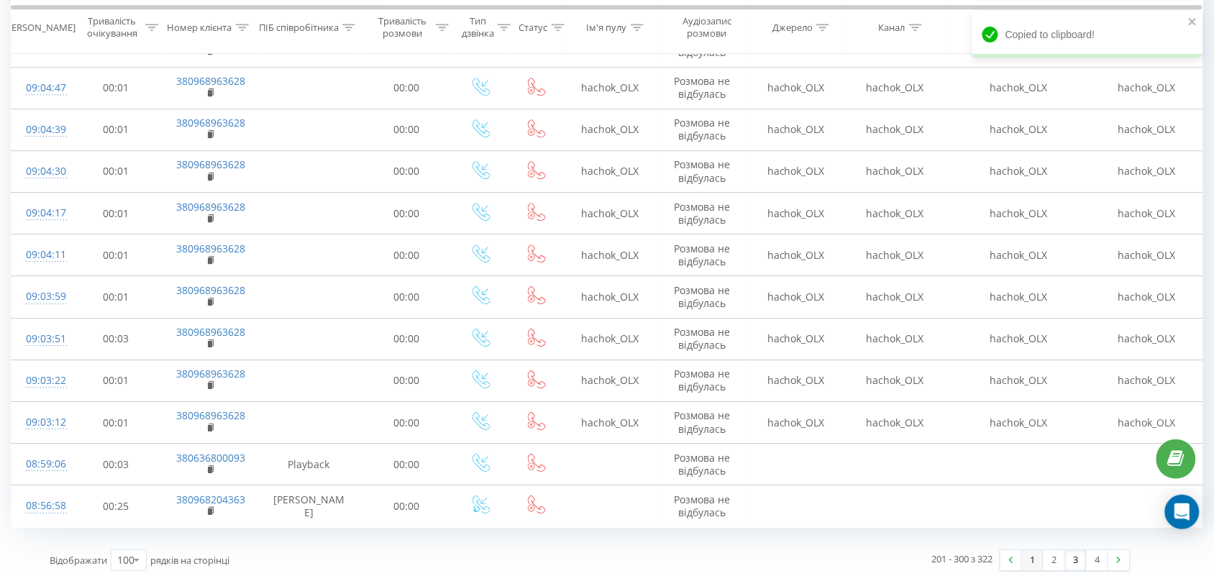
click at [1037, 556] on link "1" at bounding box center [1033, 560] width 22 height 20
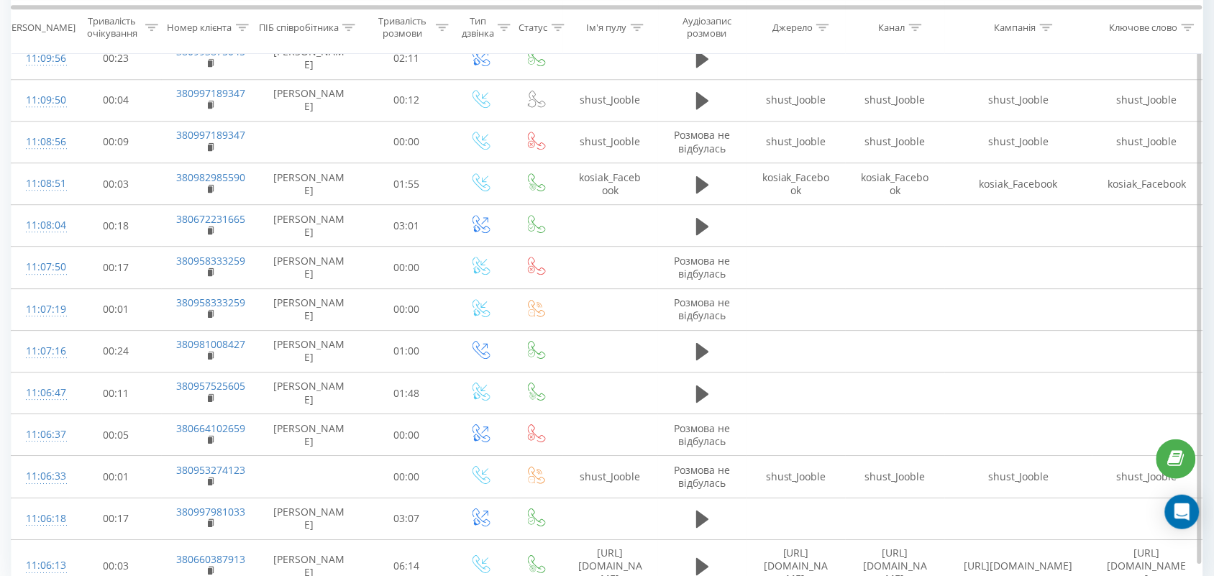
scroll to position [4384, 0]
